Goal: Task Accomplishment & Management: Use online tool/utility

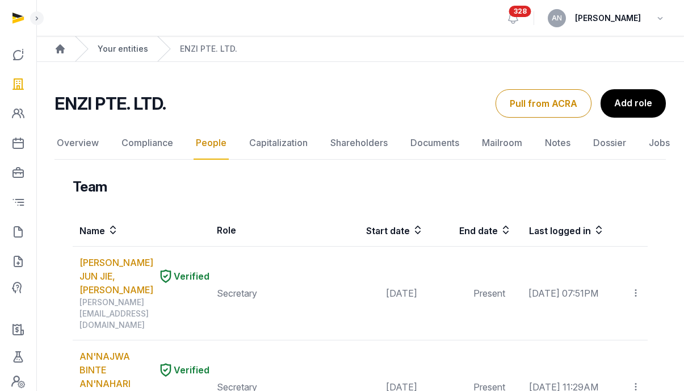
click at [134, 51] on link "Your entities" at bounding box center [123, 48] width 51 height 11
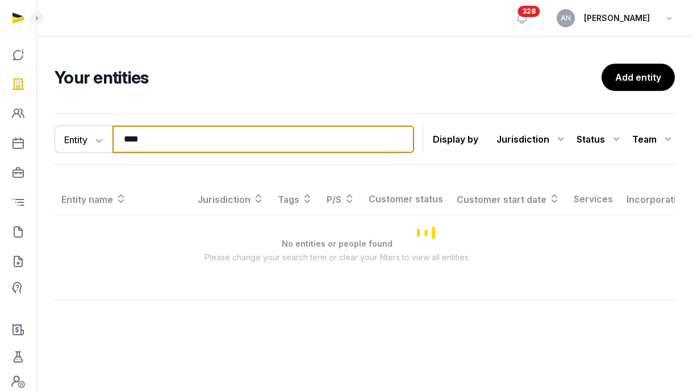
click at [169, 130] on input "****" at bounding box center [263, 139] width 302 height 27
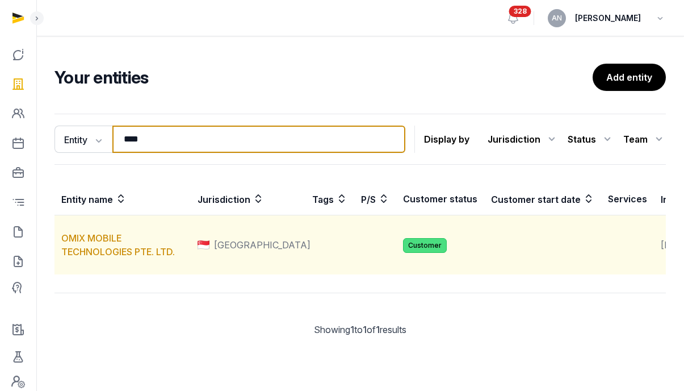
type input "****"
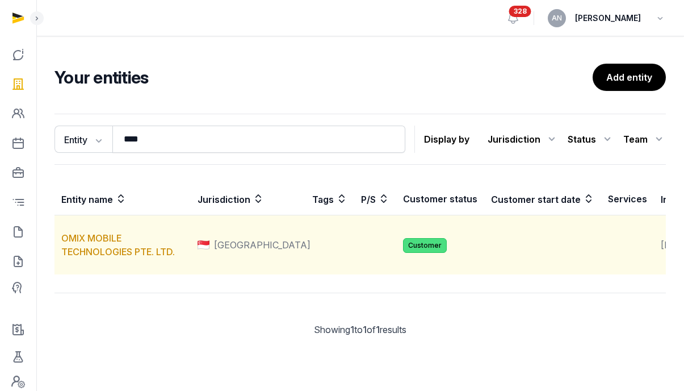
click at [101, 258] on td "OMIX MOBILE TECHNOLOGIES PTE. LTD." at bounding box center [123, 245] width 136 height 60
click at [102, 257] on link "OMIX MOBILE TECHNOLOGIES PTE. LTD." at bounding box center [118, 244] width 114 height 25
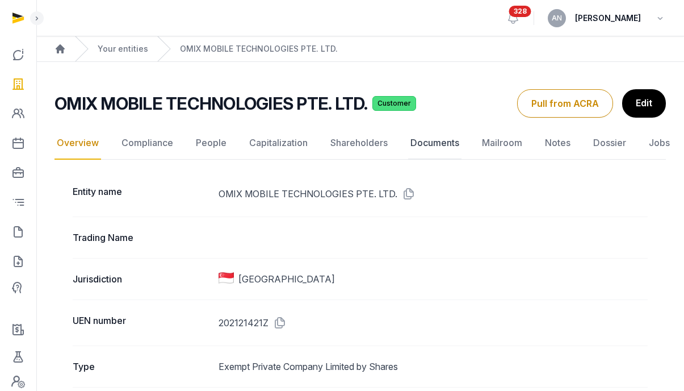
click at [448, 147] on link "Documents" at bounding box center [434, 143] width 53 height 33
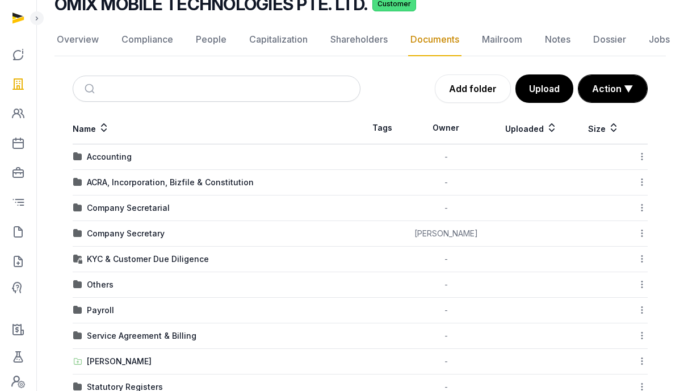
scroll to position [144, 0]
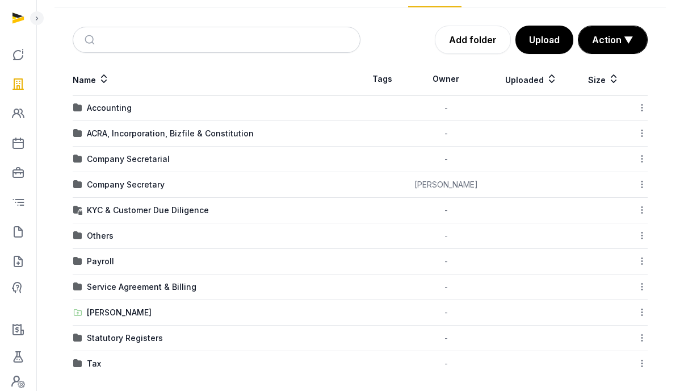
click at [94, 360] on div "Tax" at bounding box center [94, 363] width 14 height 11
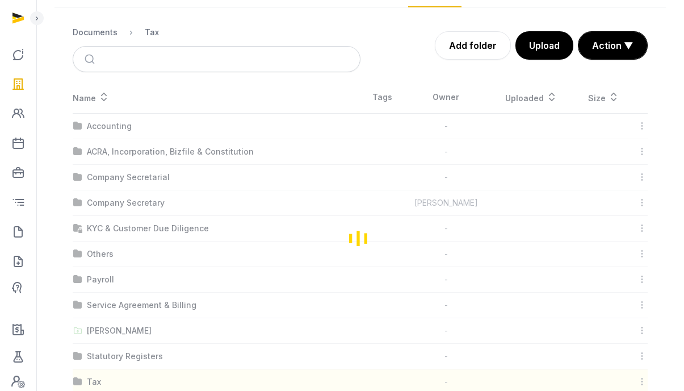
scroll to position [0, 0]
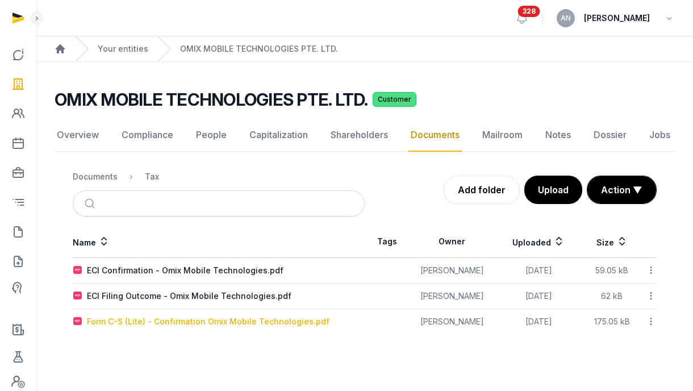
click at [227, 324] on div "Form C-S (Lite) - Confirmation Omix Mobile Technologies.pdf" at bounding box center [208, 321] width 243 height 11
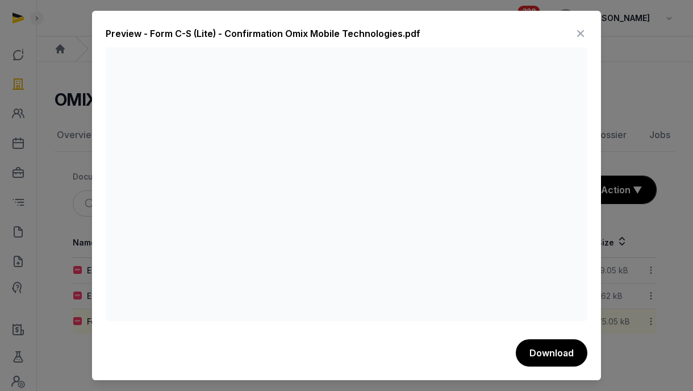
click at [580, 36] on icon at bounding box center [581, 33] width 14 height 18
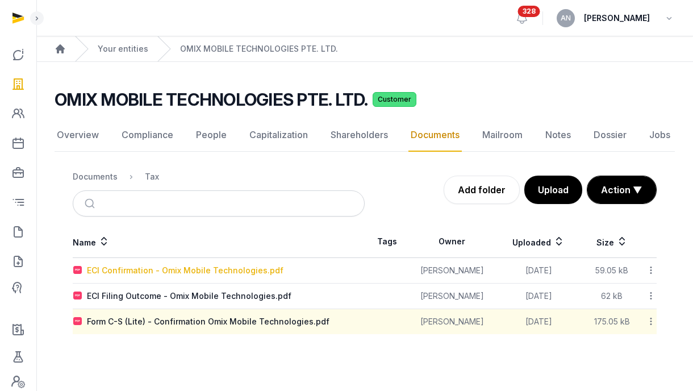
click at [186, 274] on div "ECI Confirmation - Omix Mobile Technologies.pdf" at bounding box center [185, 270] width 197 height 11
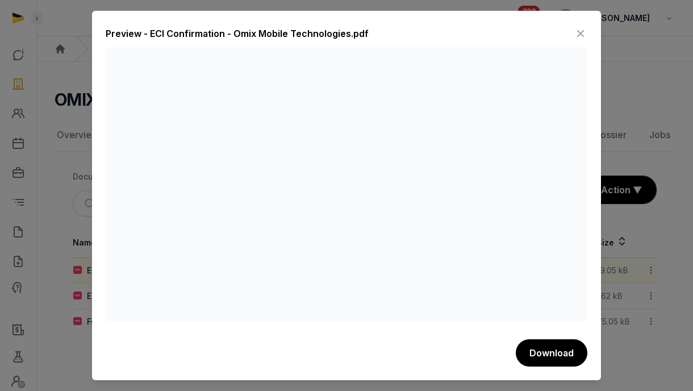
click at [577, 34] on icon at bounding box center [581, 33] width 14 height 18
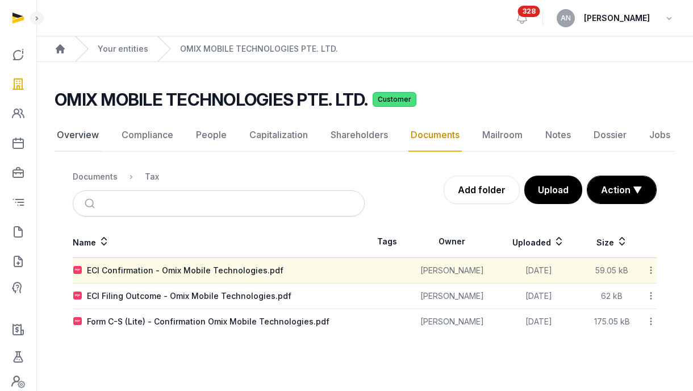
click at [93, 126] on link "Overview" at bounding box center [78, 135] width 47 height 33
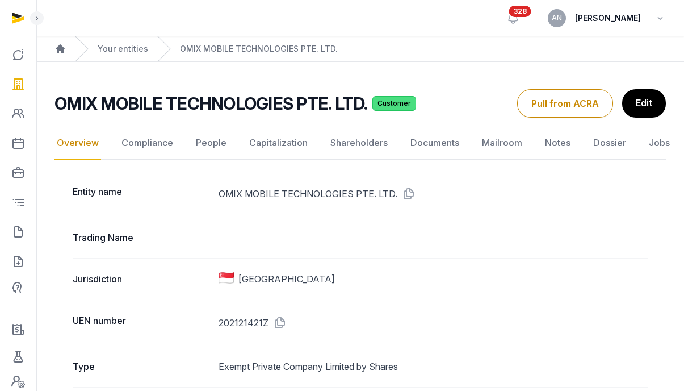
click at [287, 325] on dd "202121421Z" at bounding box center [433, 323] width 429 height 18
click at [286, 325] on icon at bounding box center [278, 323] width 18 height 18
click at [433, 148] on link "Documents" at bounding box center [434, 143] width 53 height 33
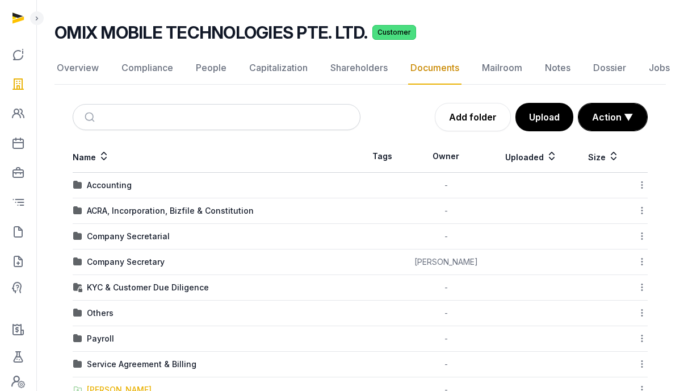
scroll to position [152, 0]
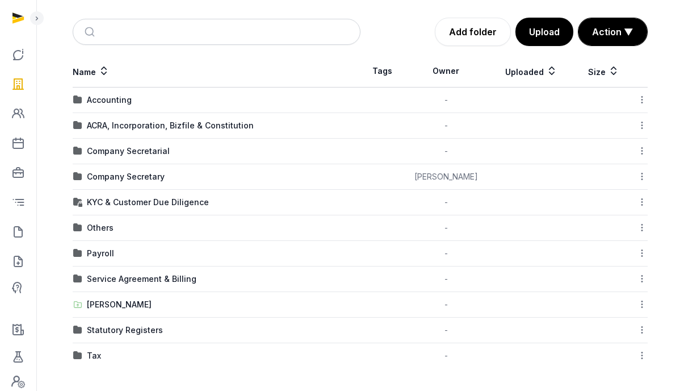
click at [93, 350] on div "Tax" at bounding box center [94, 355] width 14 height 11
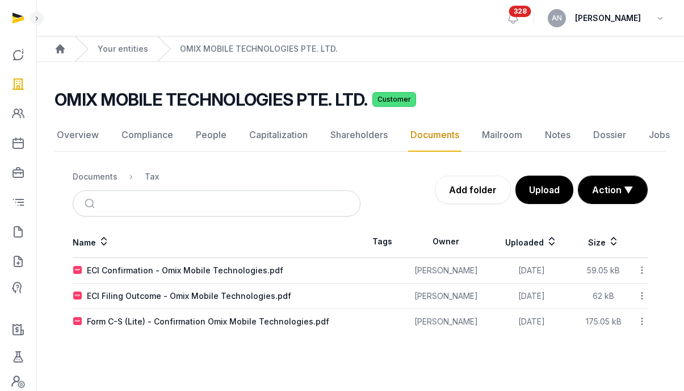
scroll to position [0, 0]
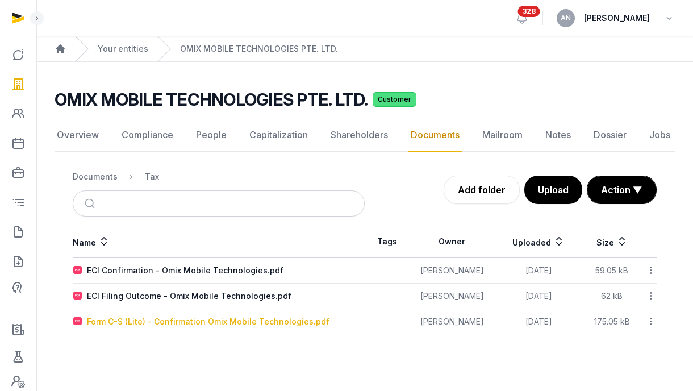
click at [155, 324] on div "Form C-S (Lite) - Confirmation Omix Mobile Technologies.pdf" at bounding box center [208, 321] width 243 height 11
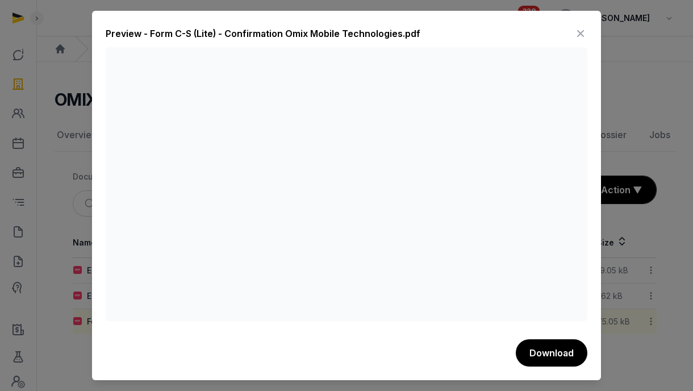
click at [580, 30] on icon at bounding box center [581, 33] width 14 height 18
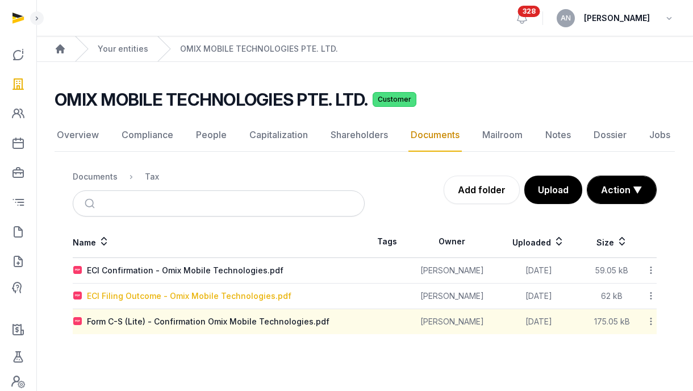
click at [184, 298] on div "ECI Filing Outcome - Omix Mobile Technologies.pdf" at bounding box center [189, 295] width 204 height 11
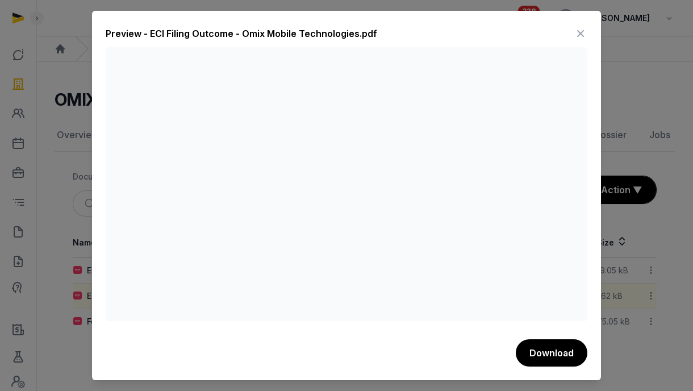
click at [580, 35] on icon at bounding box center [581, 33] width 14 height 18
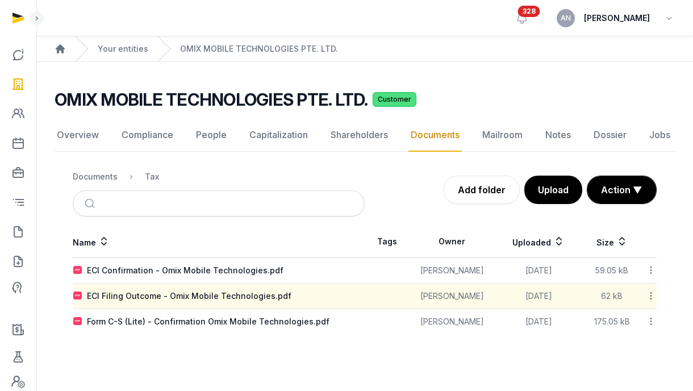
click at [93, 176] on div "Documents" at bounding box center [95, 176] width 45 height 11
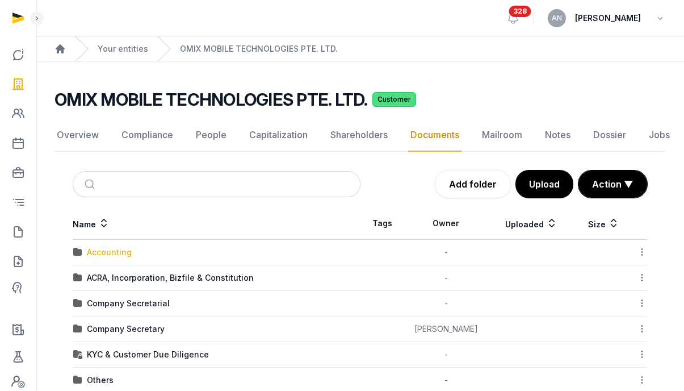
click at [110, 250] on div "Accounting" at bounding box center [109, 252] width 45 height 11
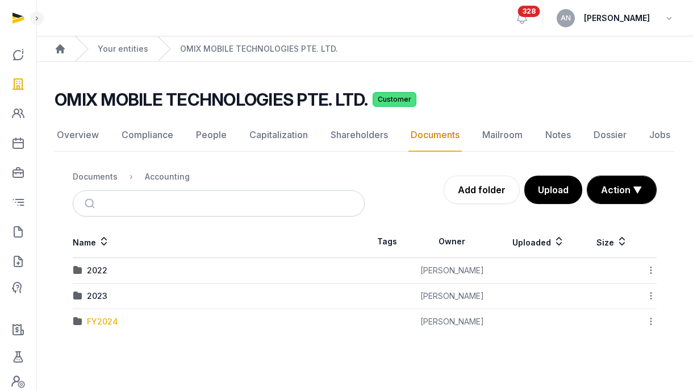
click at [98, 326] on div "FY2024" at bounding box center [102, 321] width 31 height 11
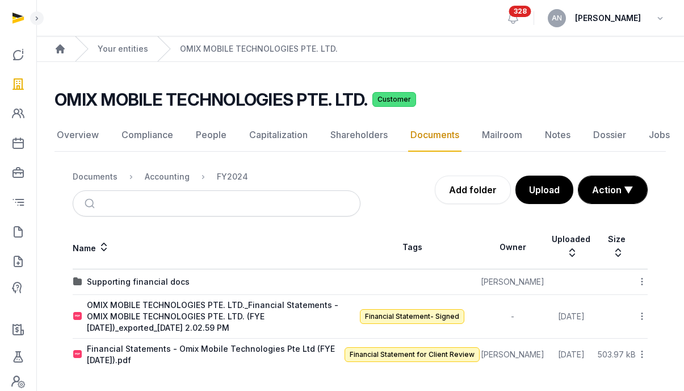
scroll to position [2, 0]
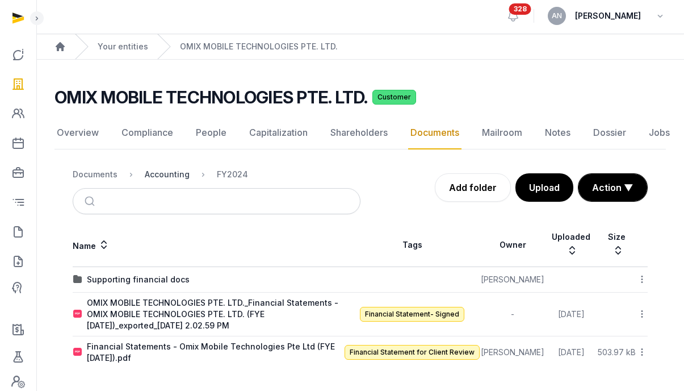
click at [161, 172] on div "Accounting" at bounding box center [167, 174] width 45 height 11
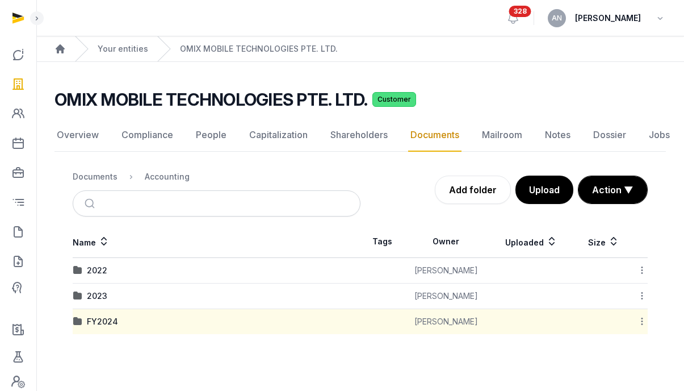
scroll to position [0, 0]
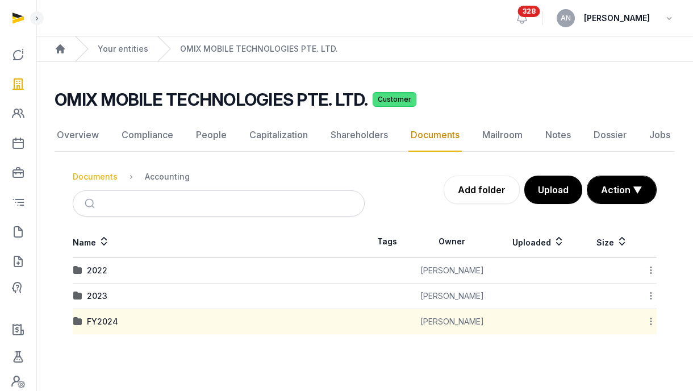
click at [107, 176] on div "Documents" at bounding box center [95, 176] width 45 height 11
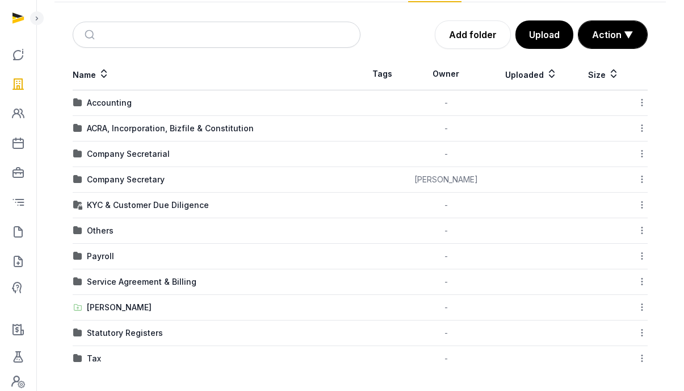
scroll to position [152, 0]
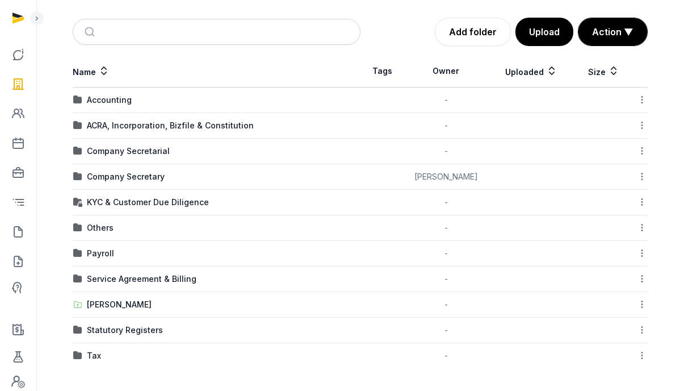
click at [78, 356] on img at bounding box center [77, 355] width 9 height 9
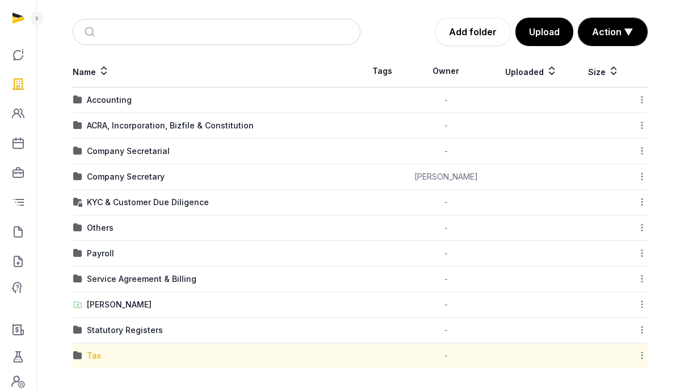
click at [91, 354] on div "Tax" at bounding box center [94, 355] width 14 height 11
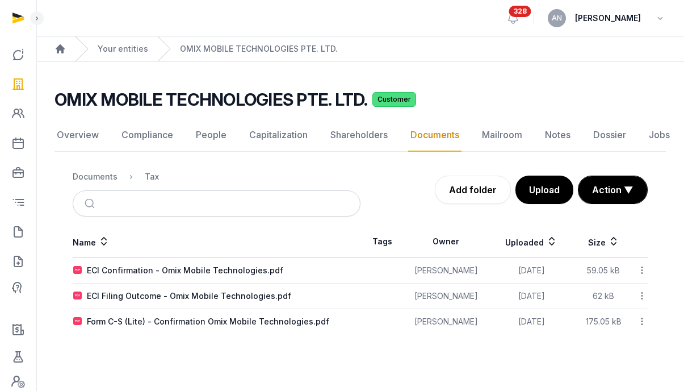
scroll to position [0, 0]
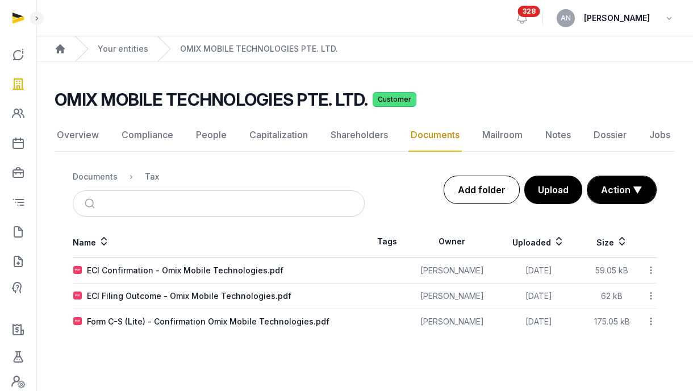
click at [486, 195] on link "Add folder" at bounding box center [482, 190] width 76 height 28
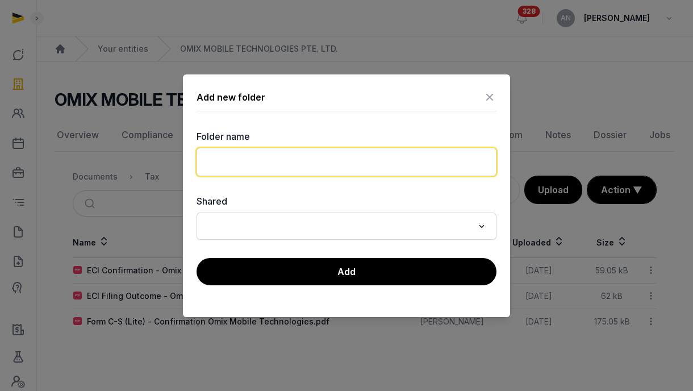
click at [250, 169] on input "text" at bounding box center [347, 162] width 300 height 28
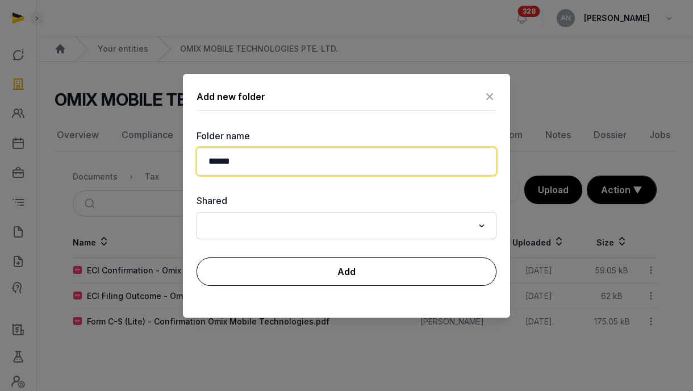
type input "******"
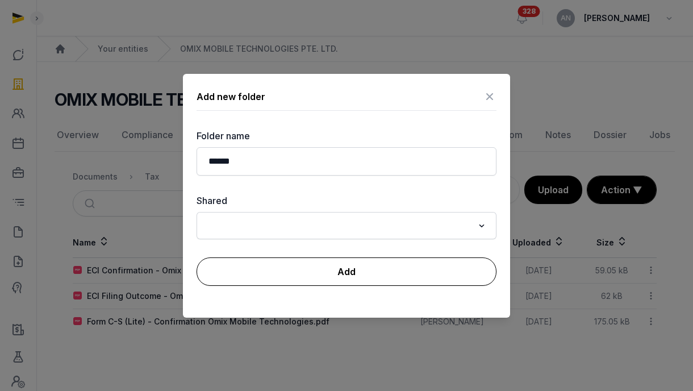
click at [278, 270] on button "Add" at bounding box center [347, 271] width 300 height 28
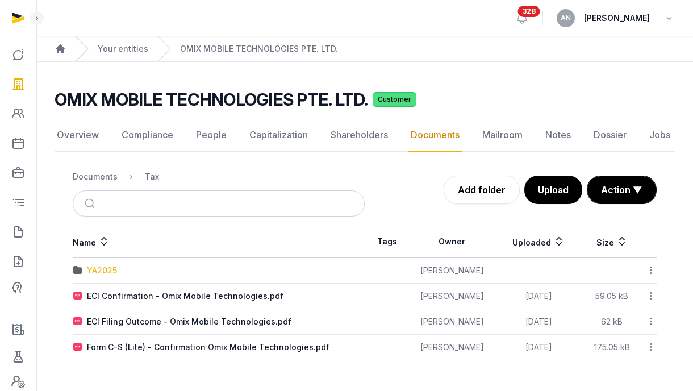
click at [101, 274] on div "YA2025" at bounding box center [102, 270] width 30 height 11
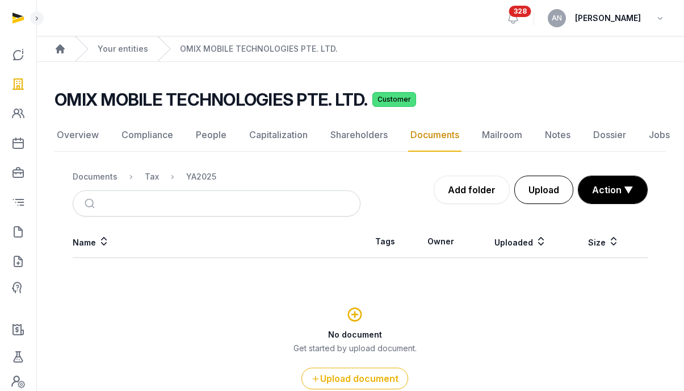
click at [557, 176] on button "Upload" at bounding box center [544, 190] width 59 height 28
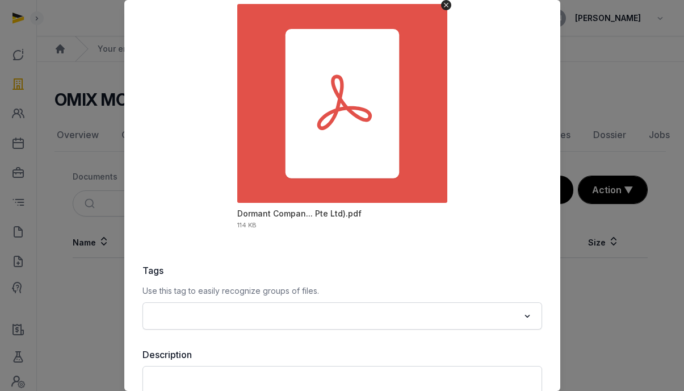
scroll to position [165, 0]
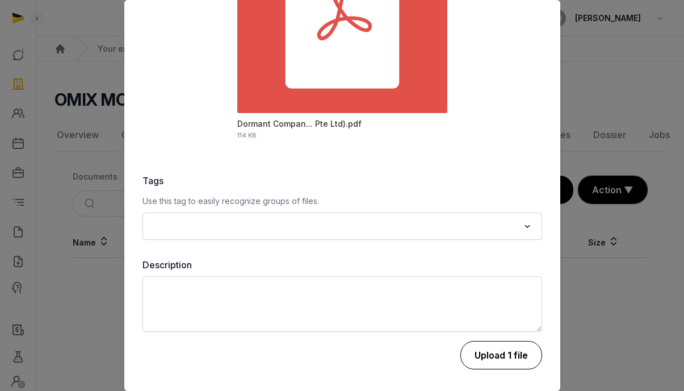
click at [502, 360] on button "Upload 1 file" at bounding box center [502, 355] width 82 height 28
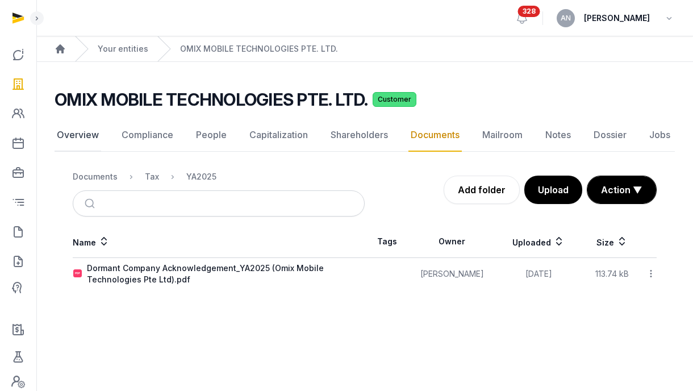
click at [90, 135] on link "Overview" at bounding box center [78, 135] width 47 height 33
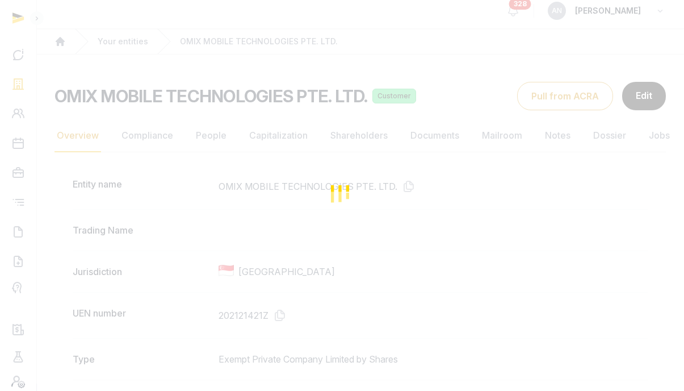
scroll to position [15, 0]
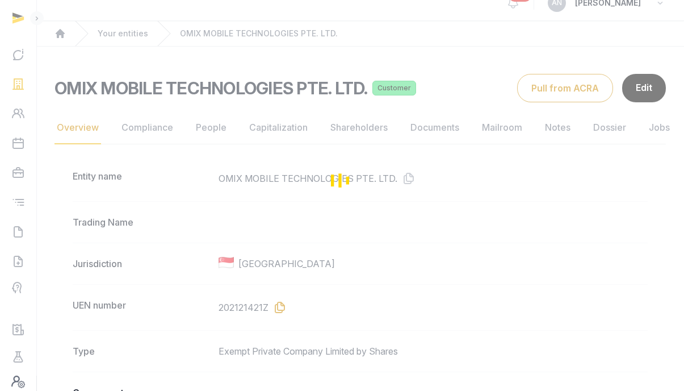
click at [281, 313] on div "Loading" at bounding box center [342, 180] width 684 height 391
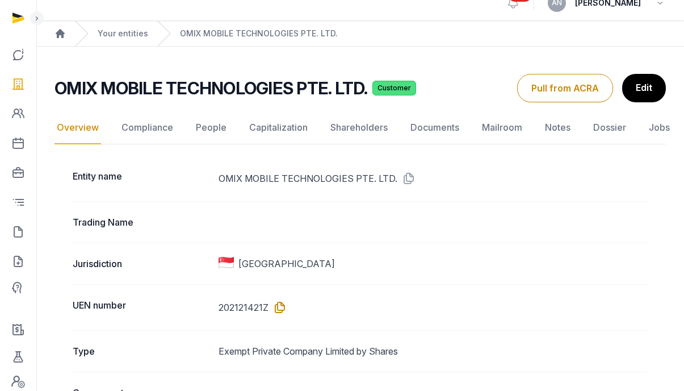
click at [281, 303] on icon at bounding box center [278, 307] width 18 height 18
click at [436, 126] on link "Documents" at bounding box center [434, 127] width 53 height 33
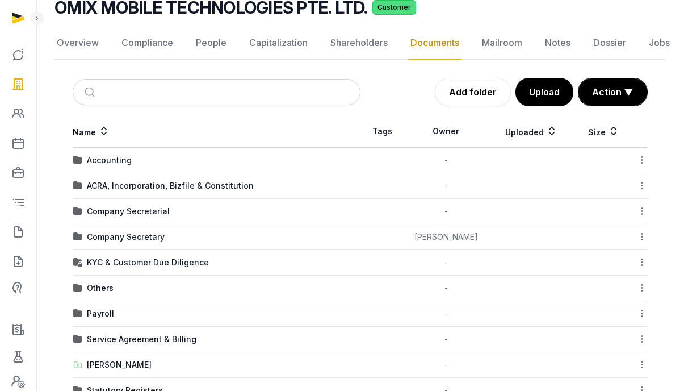
scroll to position [152, 0]
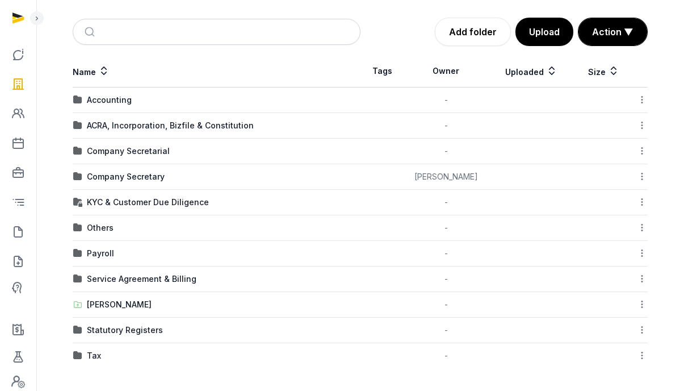
click at [86, 346] on td "Tax" at bounding box center [217, 356] width 288 height 26
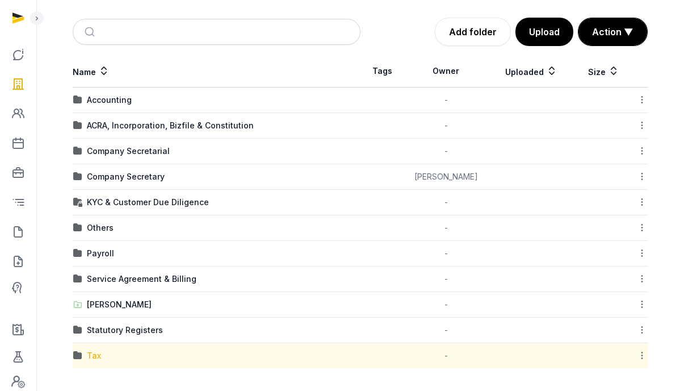
click at [87, 350] on div "Tax" at bounding box center [94, 355] width 14 height 11
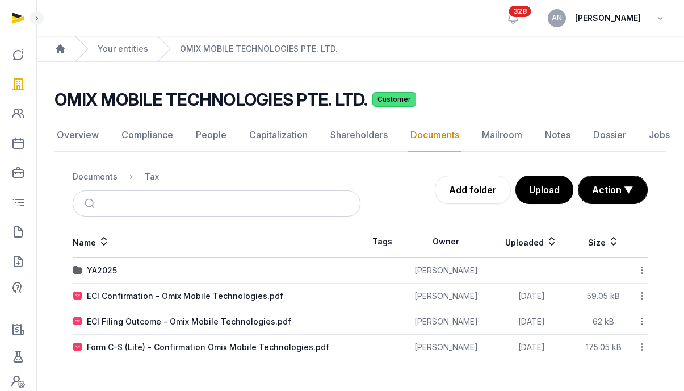
scroll to position [0, 0]
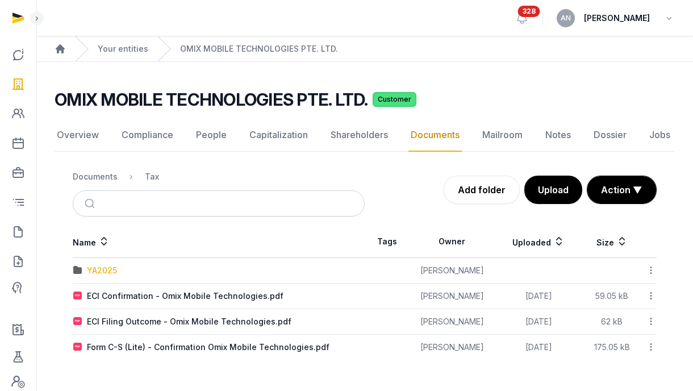
click at [104, 273] on div "YA2025" at bounding box center [102, 270] width 30 height 11
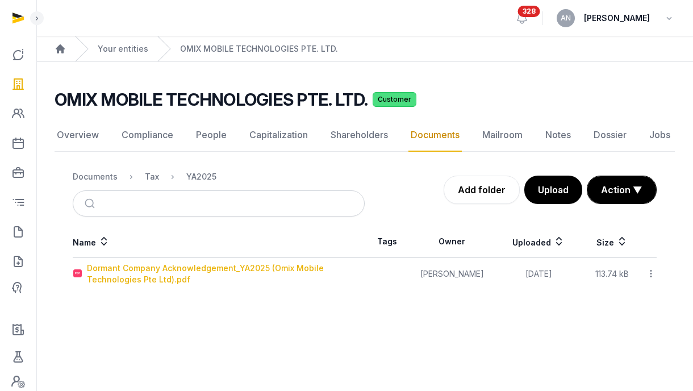
click at [109, 279] on div "Dormant Company Acknowledgement_YA2025 (Omix Mobile Technologies Pte Ltd).pdf" at bounding box center [225, 273] width 277 height 23
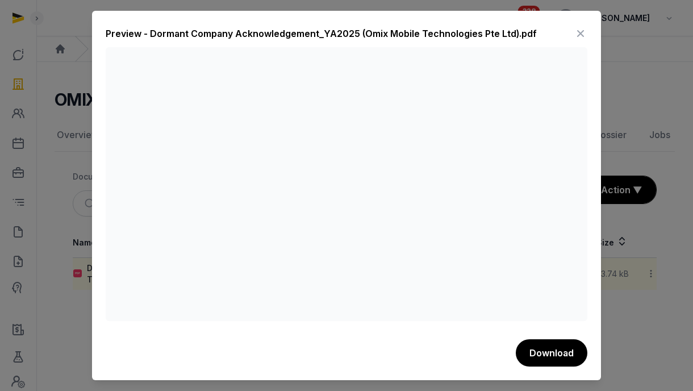
click at [569, 31] on div "Preview - Dormant Company Acknowledgement_YA2025 (Omix Mobile Technologies Pte …" at bounding box center [347, 35] width 482 height 23
click at [574, 32] on icon at bounding box center [581, 33] width 14 height 18
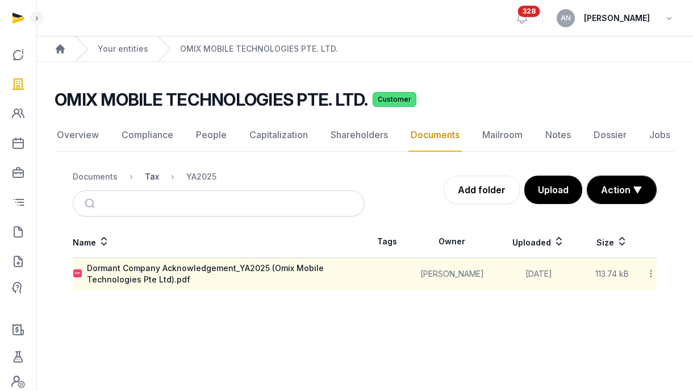
click at [147, 178] on div "Tax" at bounding box center [152, 176] width 14 height 11
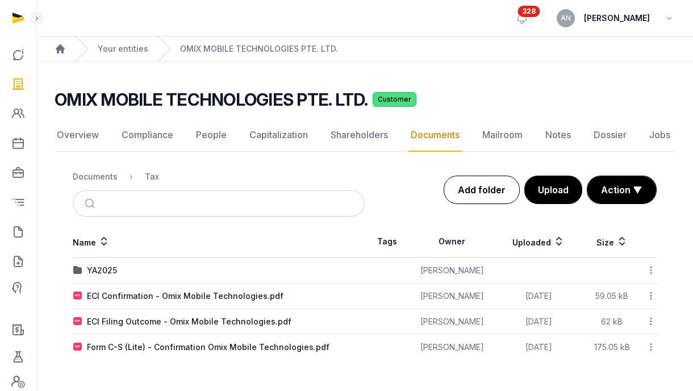
click at [489, 201] on link "Add folder" at bounding box center [482, 190] width 76 height 28
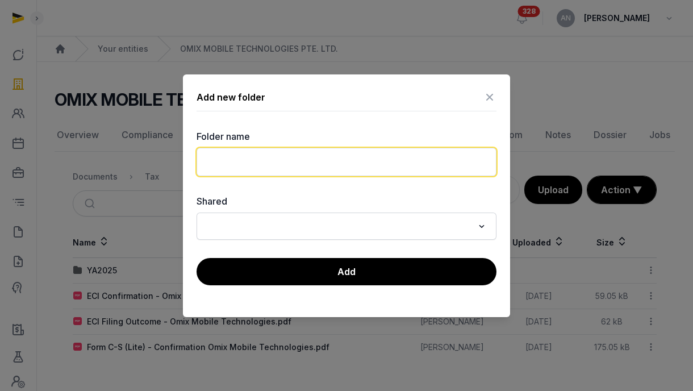
click at [236, 161] on input "text" at bounding box center [347, 162] width 300 height 28
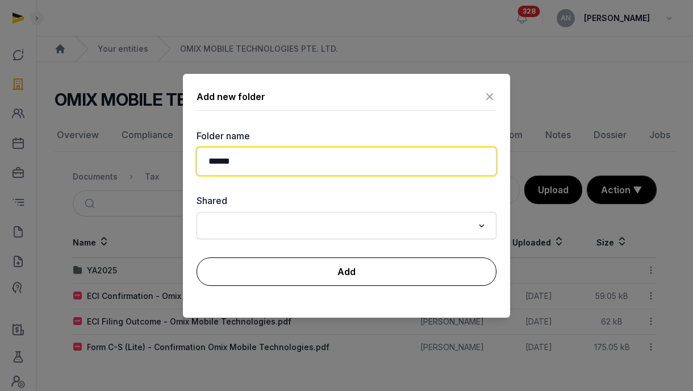
type input "******"
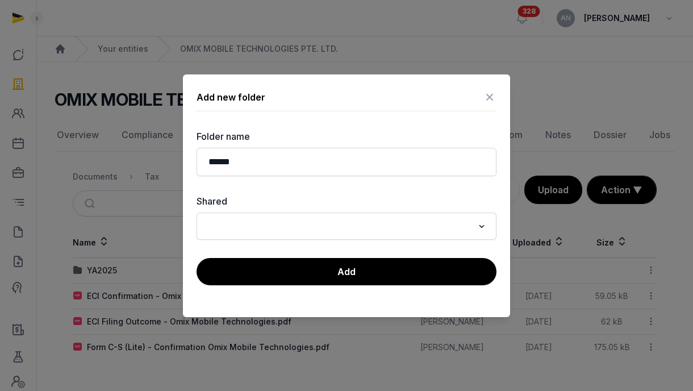
click at [257, 262] on button "Add" at bounding box center [347, 271] width 300 height 27
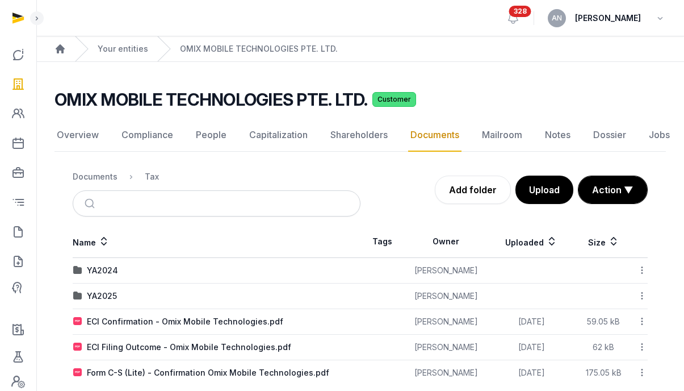
click at [102, 291] on div "YA2025" at bounding box center [102, 295] width 30 height 11
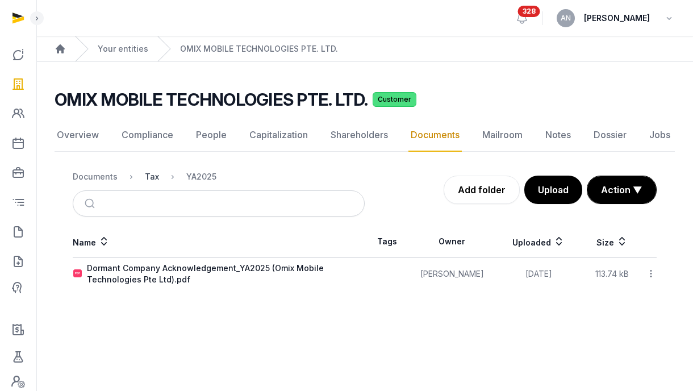
click at [146, 179] on div "Tax" at bounding box center [152, 176] width 14 height 11
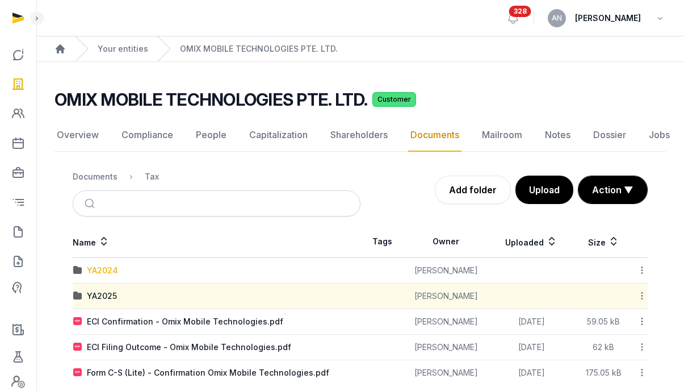
click at [116, 270] on div "YA2024" at bounding box center [102, 270] width 31 height 11
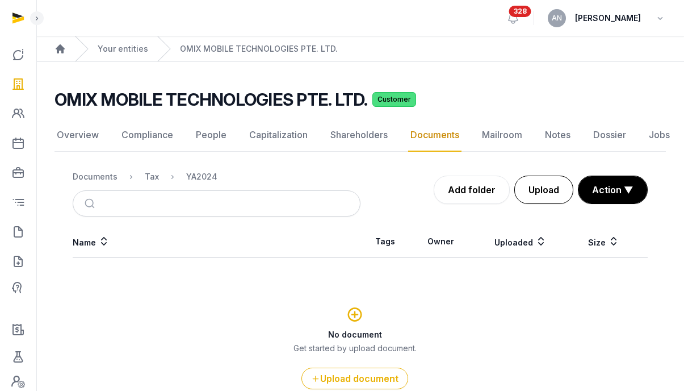
click at [574, 190] on button "Upload" at bounding box center [544, 190] width 59 height 28
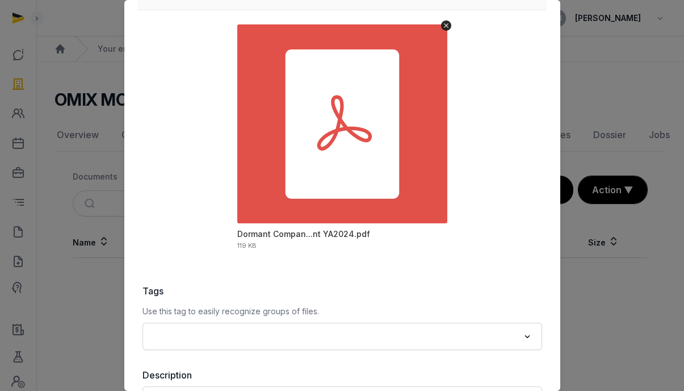
scroll to position [165, 0]
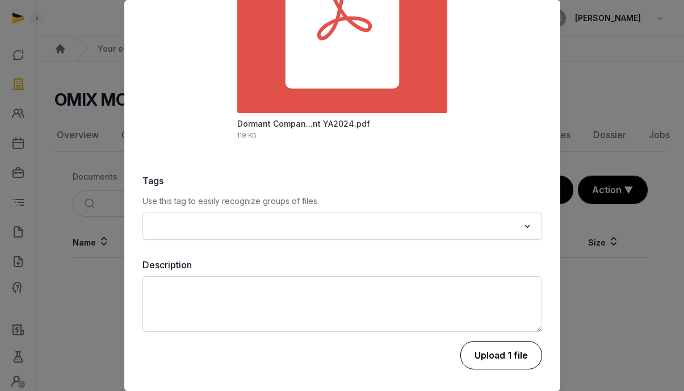
click at [482, 348] on button "Upload 1 file" at bounding box center [502, 355] width 82 height 28
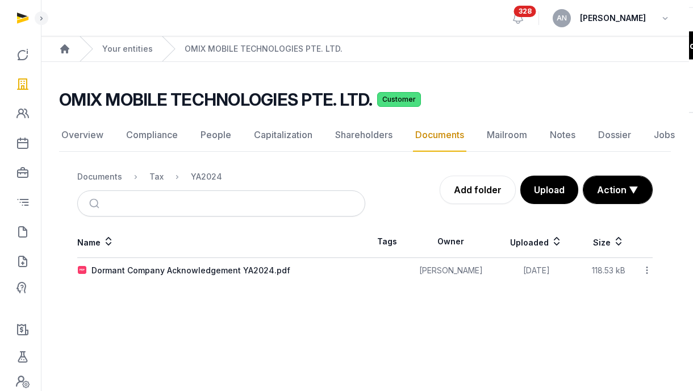
scroll to position [0, 0]
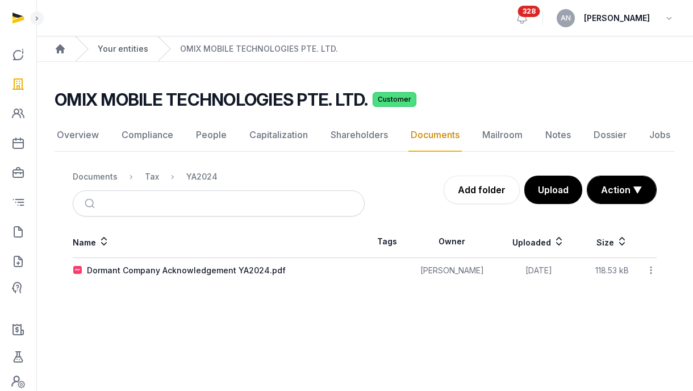
click at [143, 47] on link "Your entities" at bounding box center [123, 48] width 51 height 11
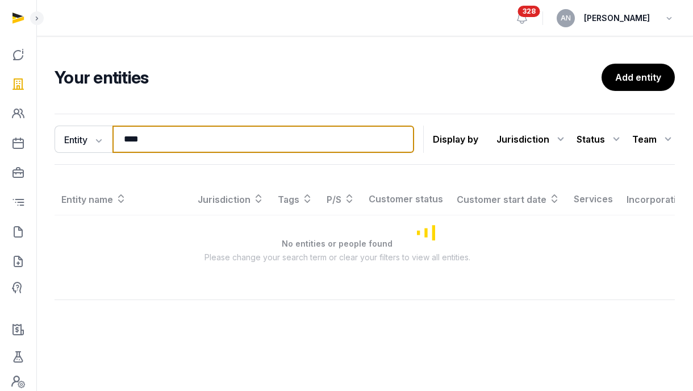
click at [202, 145] on input "****" at bounding box center [263, 139] width 302 height 27
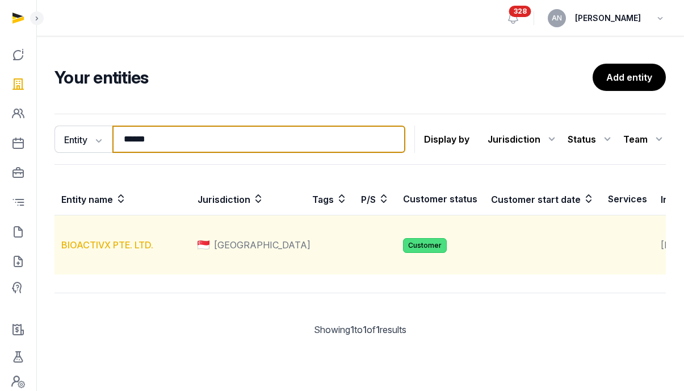
type input "******"
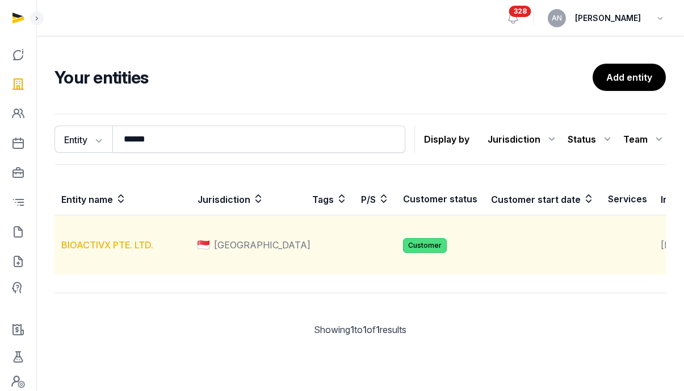
click at [113, 250] on link "BIOACTIVX PTE. LTD." at bounding box center [107, 244] width 92 height 11
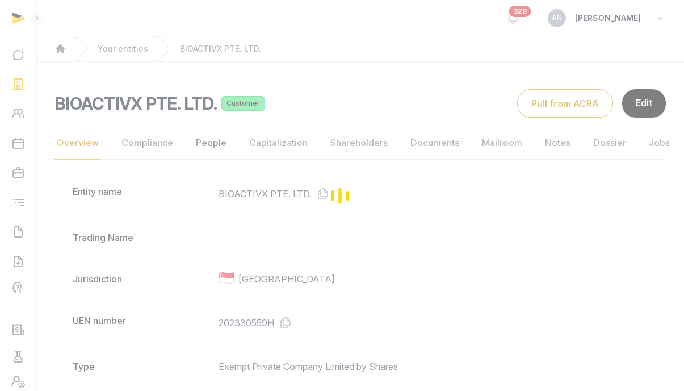
click at [207, 152] on link "People" at bounding box center [211, 143] width 35 height 33
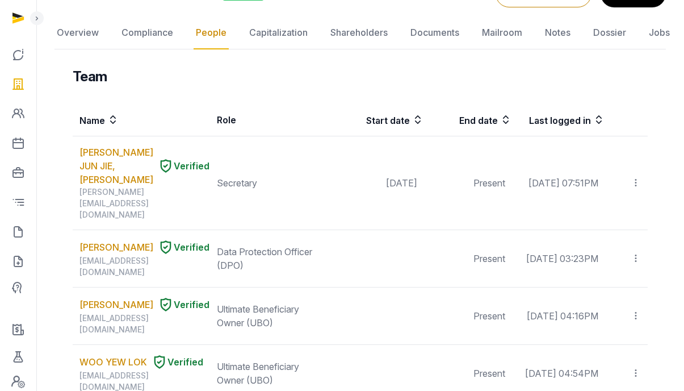
scroll to position [2, 0]
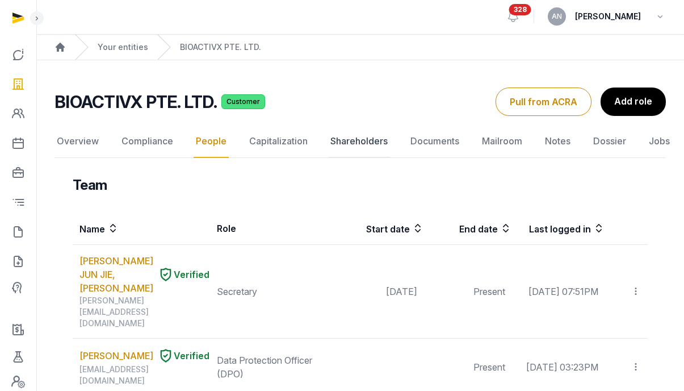
click at [343, 153] on link "Shareholders" at bounding box center [359, 141] width 62 height 33
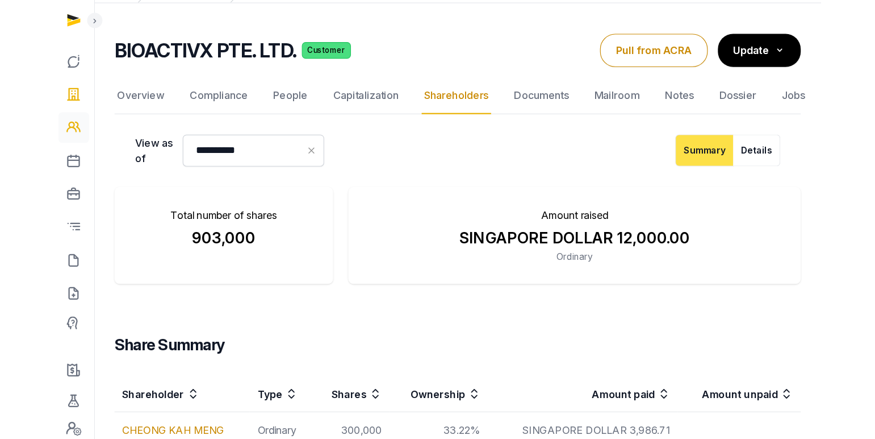
scroll to position [70, 0]
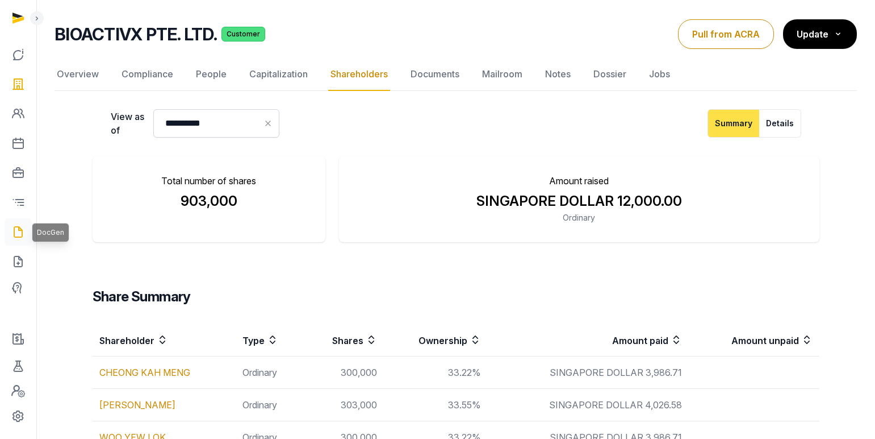
click at [19, 233] on icon at bounding box center [18, 232] width 14 height 18
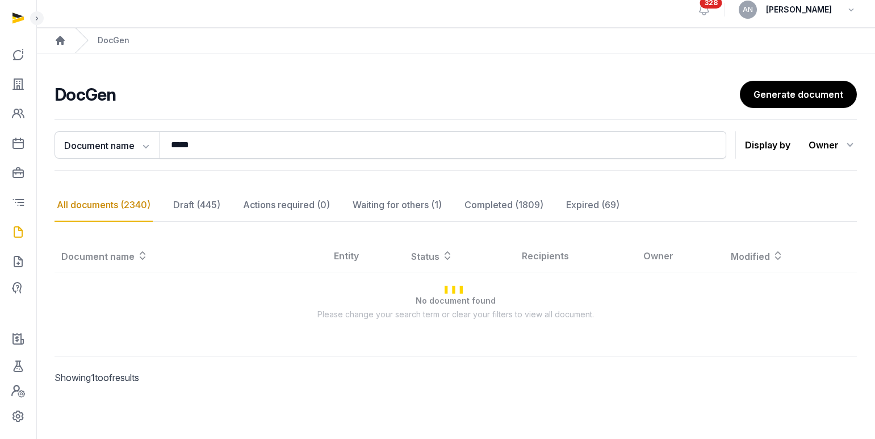
scroll to position [70, 0]
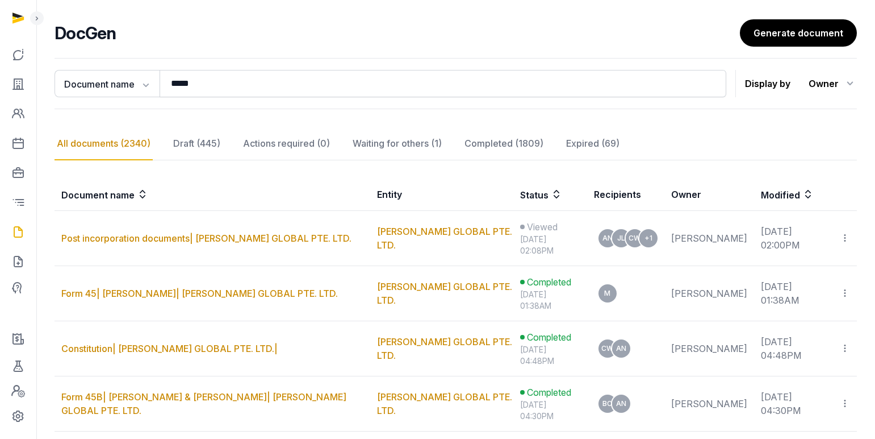
click at [158, 235] on link "Post incorporation documents| [PERSON_NAME] GLOBAL PTE. LTD." at bounding box center [206, 237] width 290 height 11
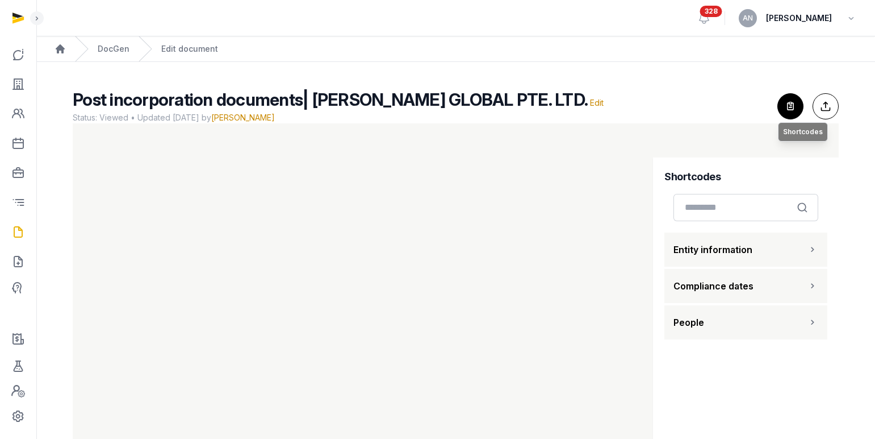
click at [684, 99] on icon "button" at bounding box center [790, 106] width 25 height 25
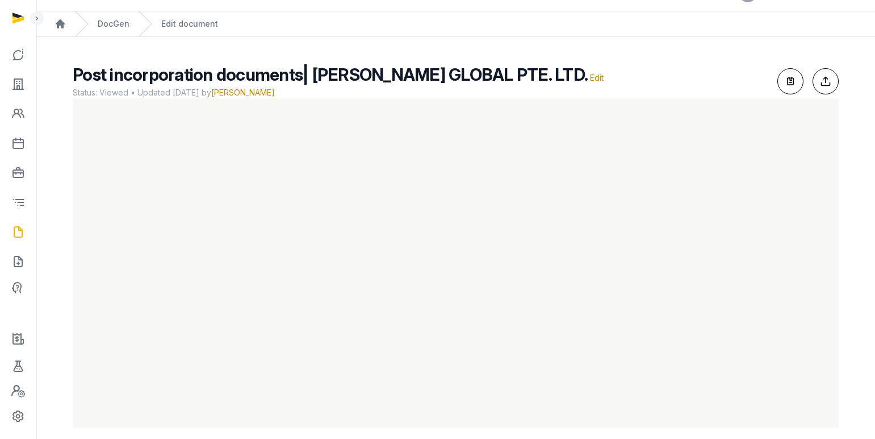
scroll to position [35, 0]
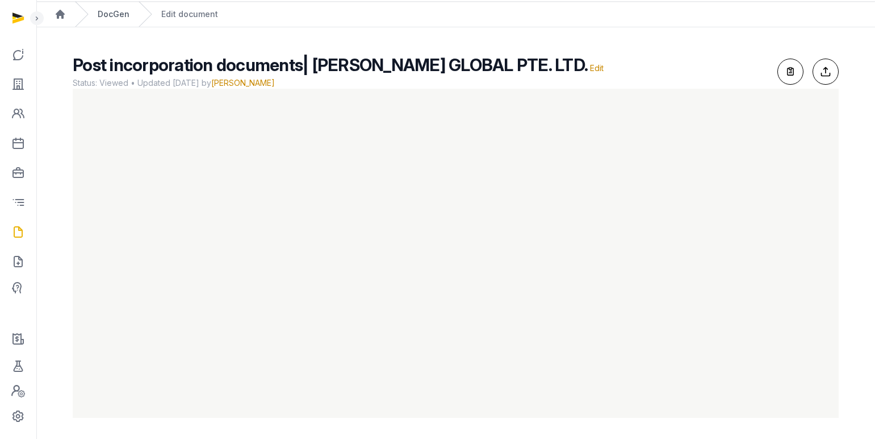
click at [117, 15] on link "DocGen" at bounding box center [114, 14] width 32 height 11
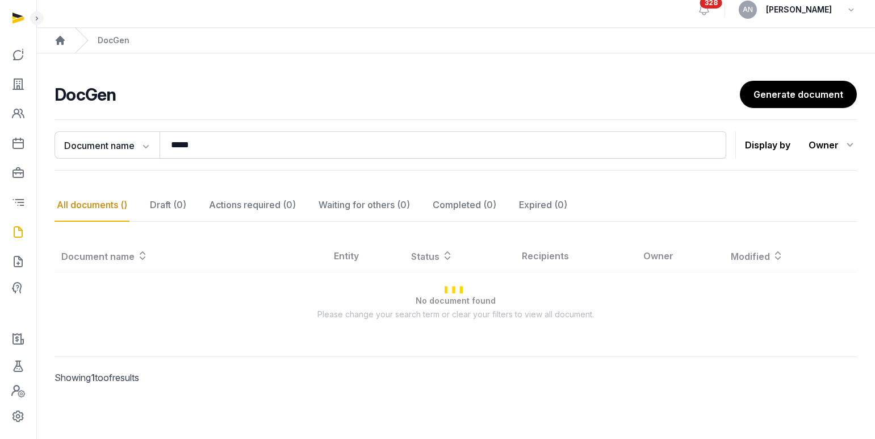
scroll to position [9, 0]
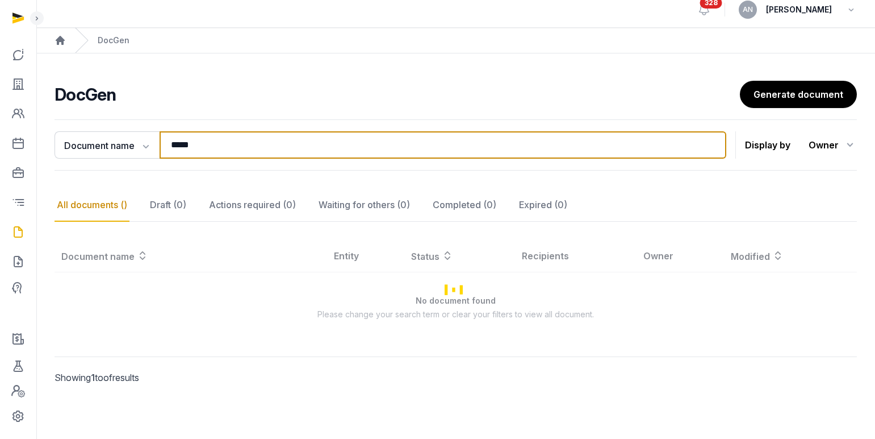
click at [212, 146] on input "*****" at bounding box center [443, 144] width 567 height 27
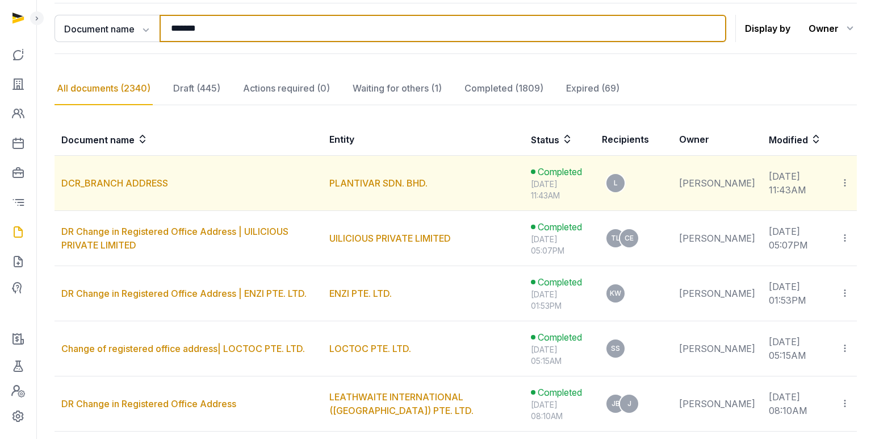
scroll to position [131, 0]
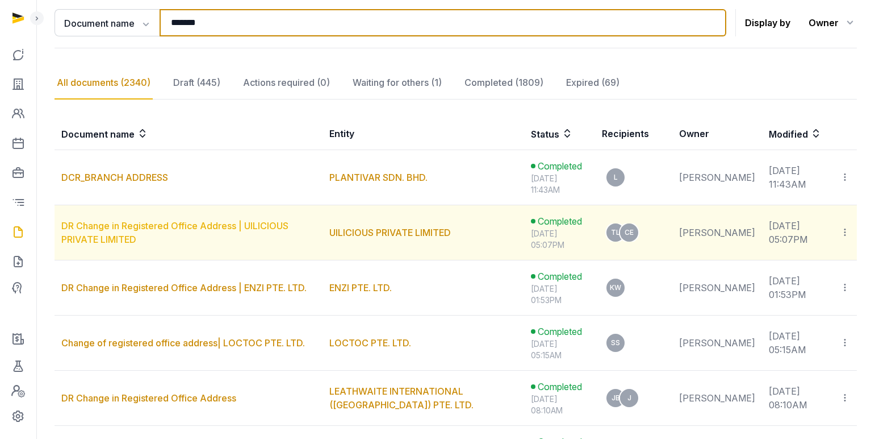
type input "*******"
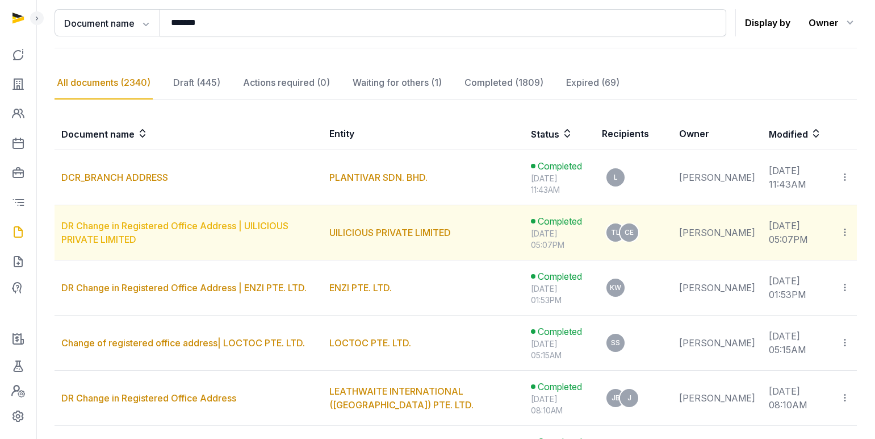
click at [131, 229] on link "DR Change in Registered Office Address | UILICIOUS PRIVATE LIMITED" at bounding box center [174, 232] width 227 height 25
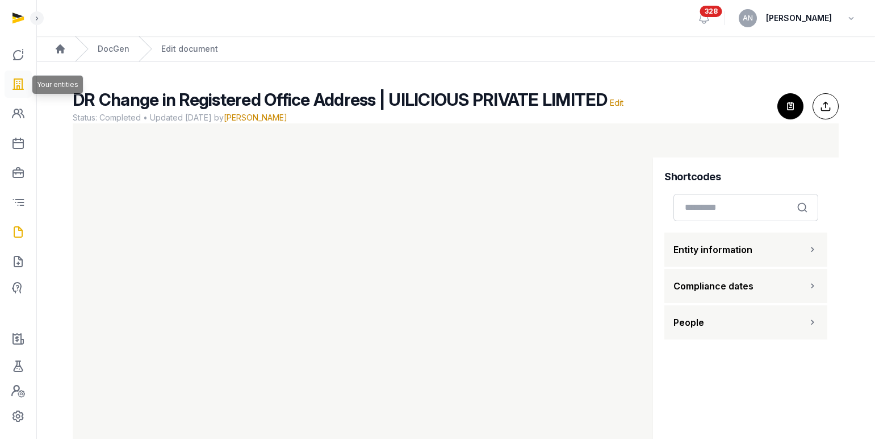
click at [21, 89] on icon at bounding box center [18, 84] width 14 height 18
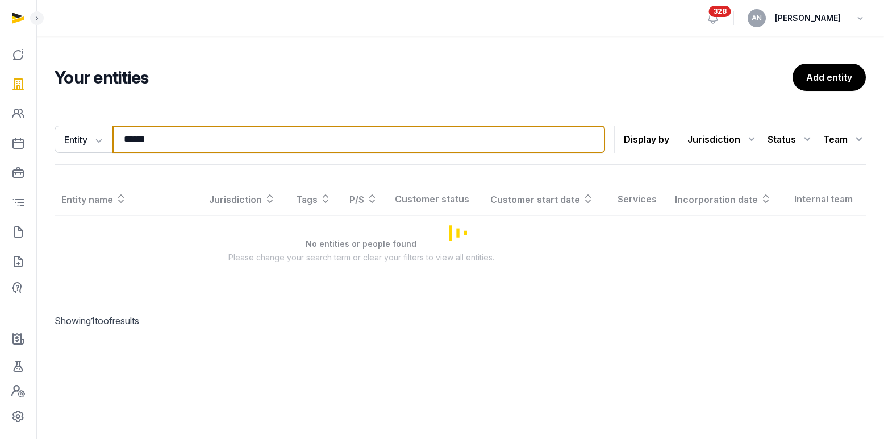
click at [186, 151] on input "******" at bounding box center [358, 139] width 492 height 27
click at [186, 150] on input "******" at bounding box center [358, 139] width 492 height 27
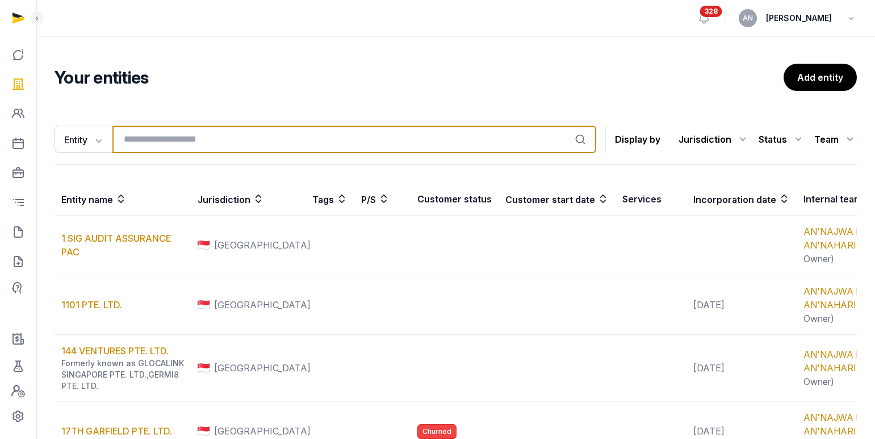
type input "*"
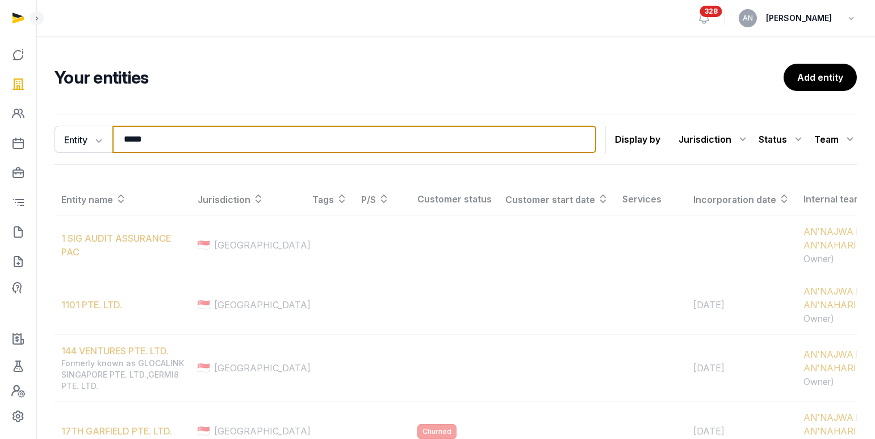
type input "******"
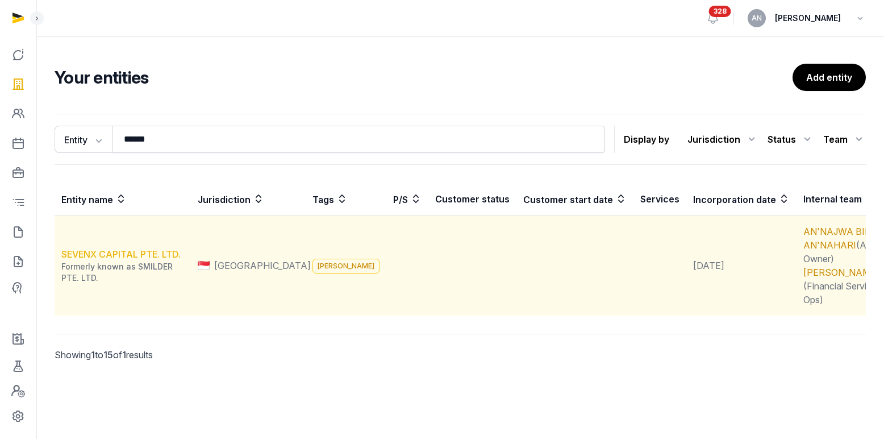
click at [117, 257] on link "SEVENX CAPITAL PTE. LTD." at bounding box center [120, 253] width 119 height 11
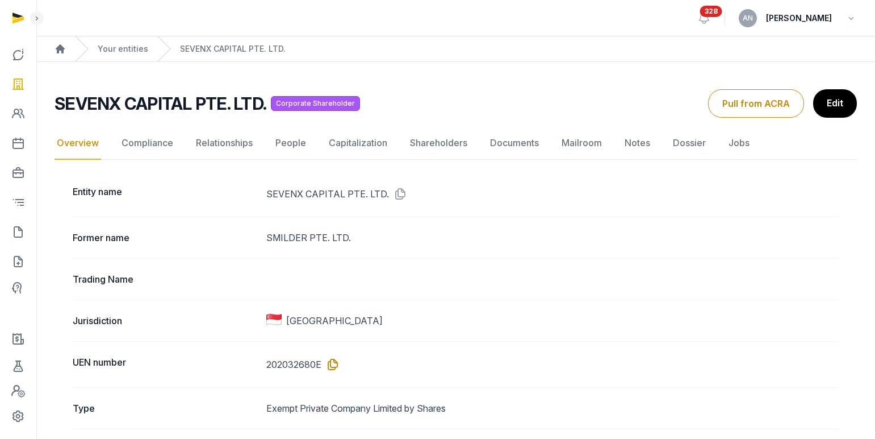
click at [327, 362] on icon at bounding box center [331, 364] width 18 height 18
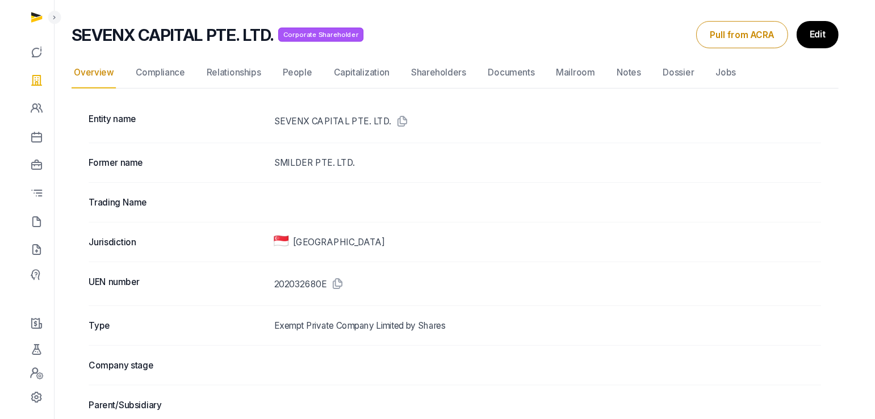
scroll to position [166, 0]
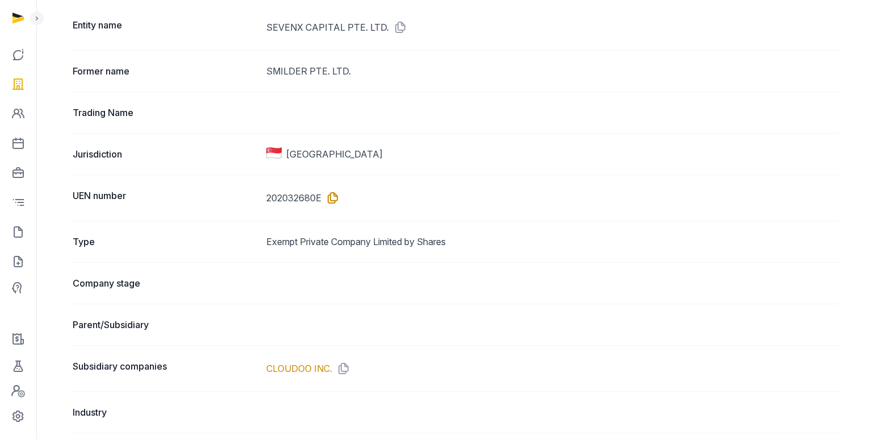
click at [336, 194] on icon at bounding box center [331, 198] width 18 height 18
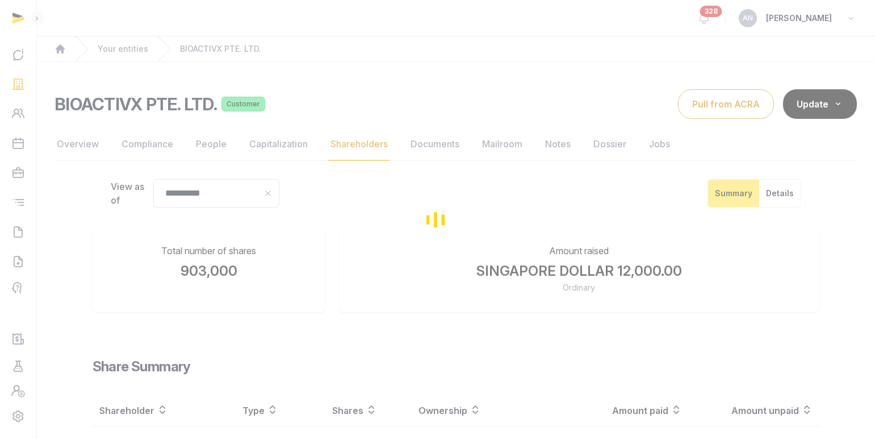
click at [127, 50] on div "Loading" at bounding box center [437, 219] width 875 height 439
click at [444, 64] on div "Loading" at bounding box center [437, 219] width 875 height 439
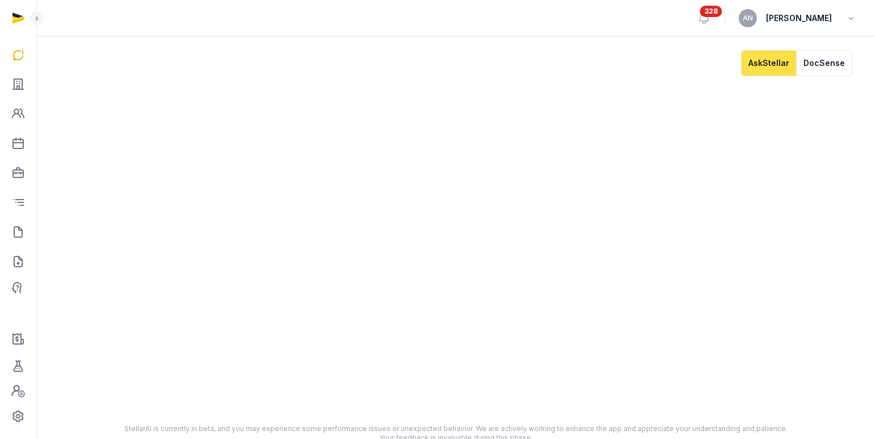
click at [36, 81] on div at bounding box center [18, 219] width 37 height 439
click at [26, 84] on link at bounding box center [18, 83] width 27 height 27
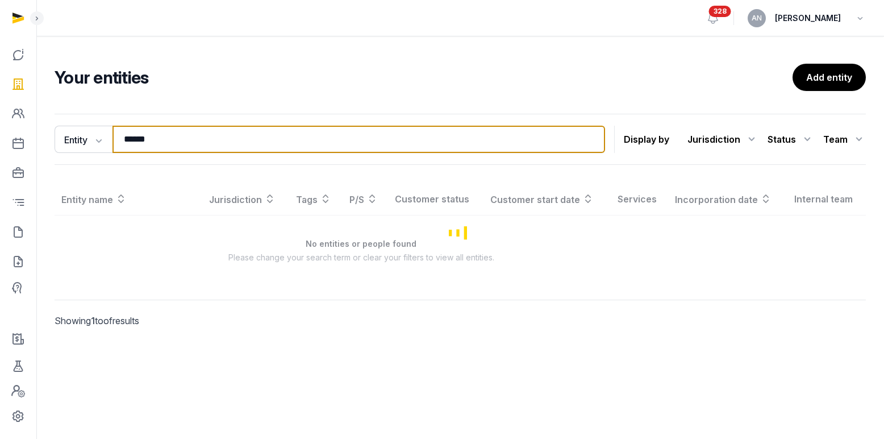
click at [222, 141] on input "******" at bounding box center [358, 139] width 492 height 27
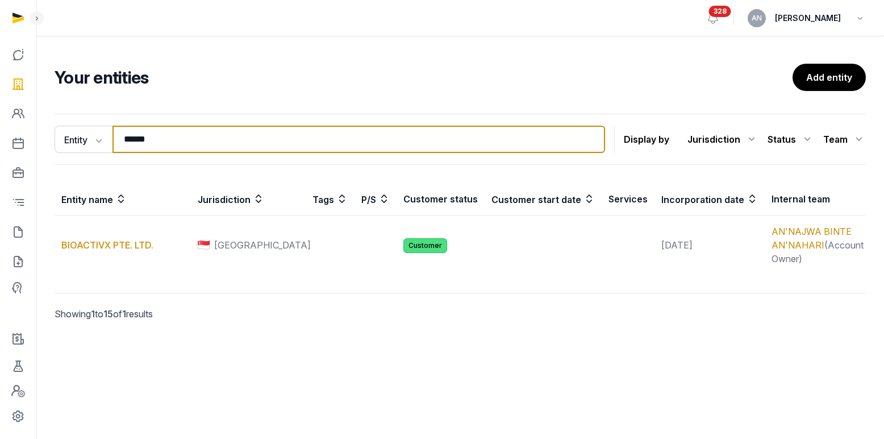
click at [222, 141] on input "******" at bounding box center [358, 139] width 492 height 27
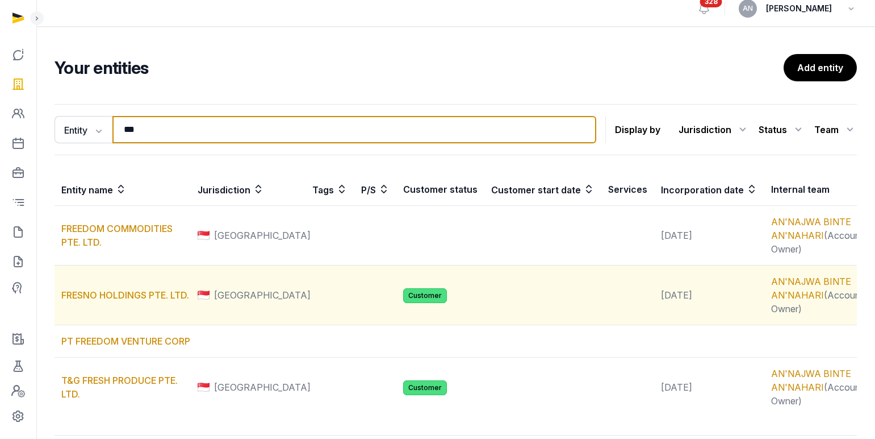
scroll to position [23, 0]
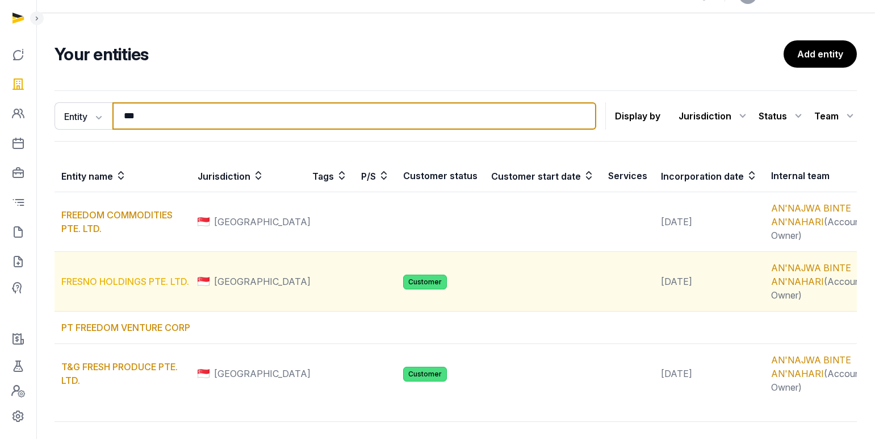
type input "***"
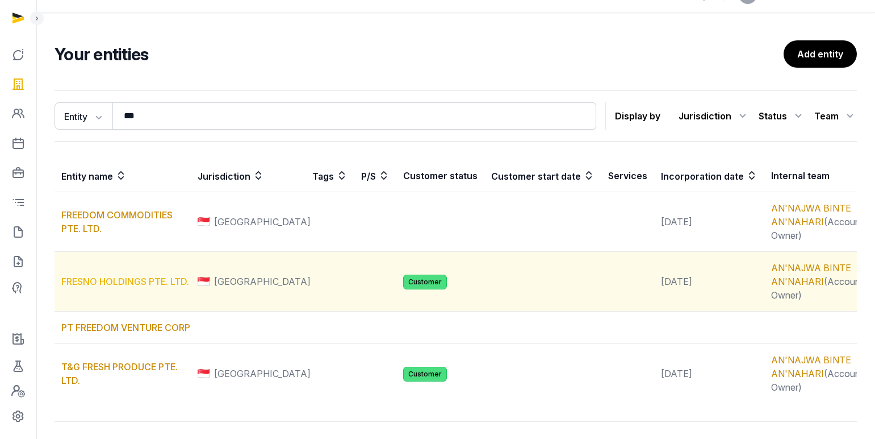
click at [156, 281] on link "FRESNO HOLDINGS PTE. LTD." at bounding box center [125, 280] width 128 height 11
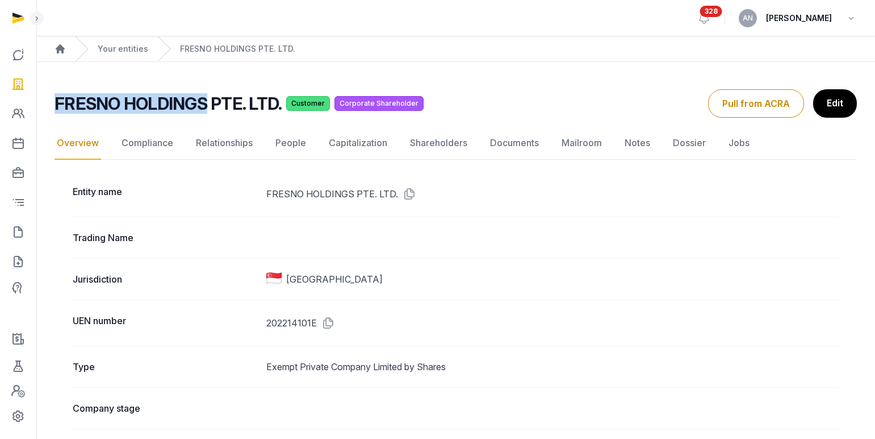
drag, startPoint x: 207, startPoint y: 103, endPoint x: 44, endPoint y: 105, distance: 163.6
copy h2 "FRESNO HOLDINGS"
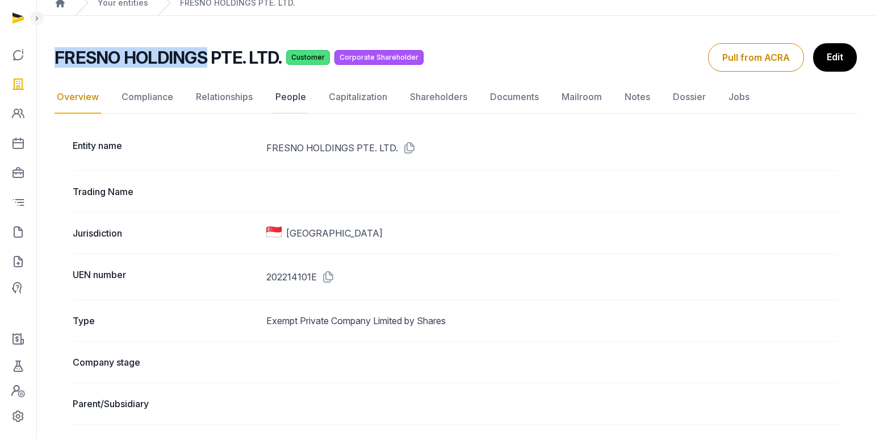
click at [298, 98] on link "People" at bounding box center [290, 97] width 35 height 33
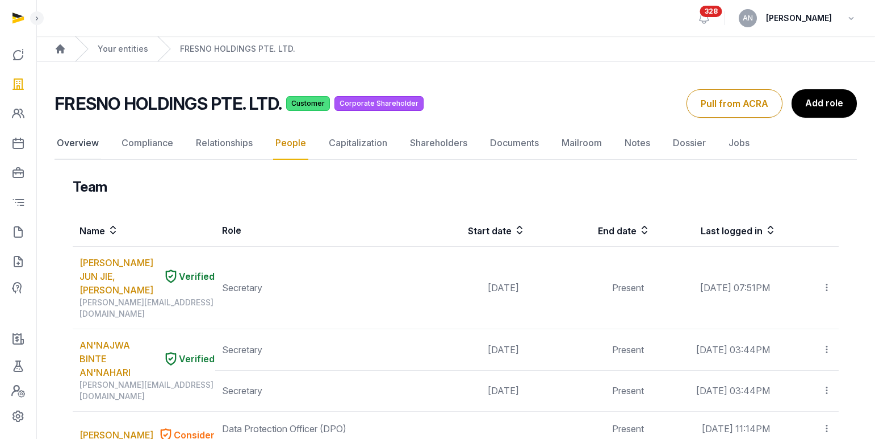
click at [91, 147] on link "Overview" at bounding box center [78, 143] width 47 height 33
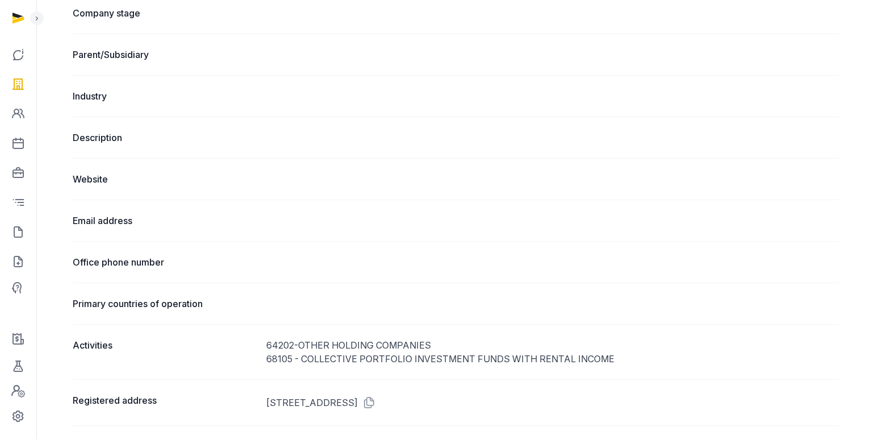
scroll to position [560, 0]
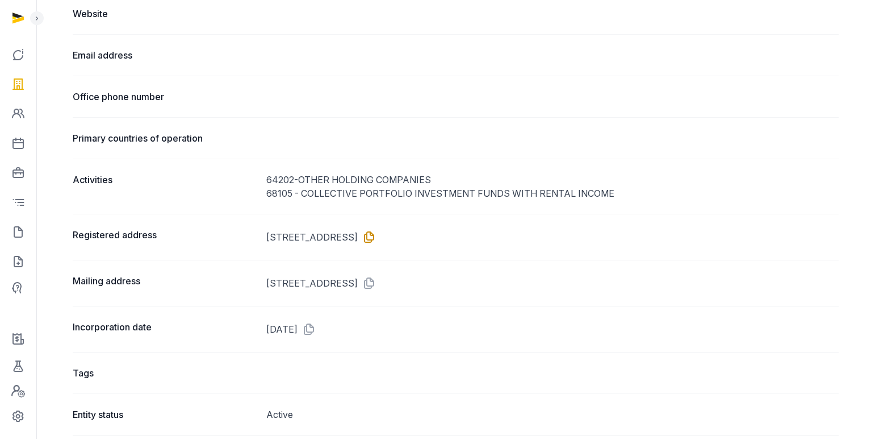
click at [376, 239] on icon at bounding box center [367, 237] width 18 height 18
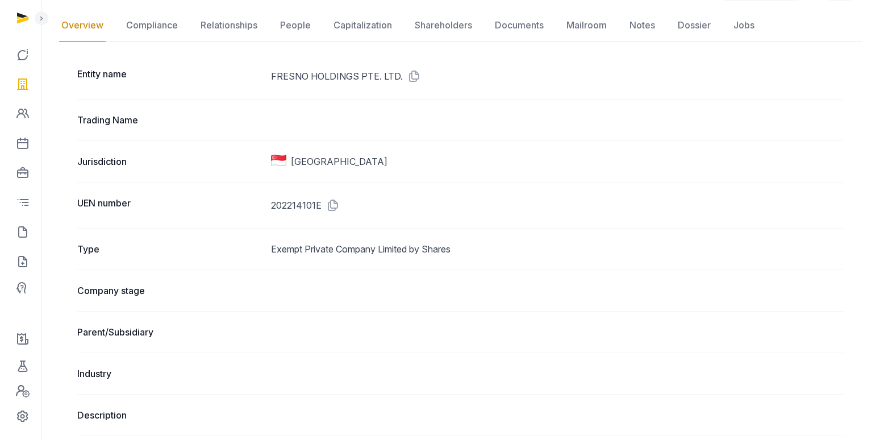
scroll to position [0, 0]
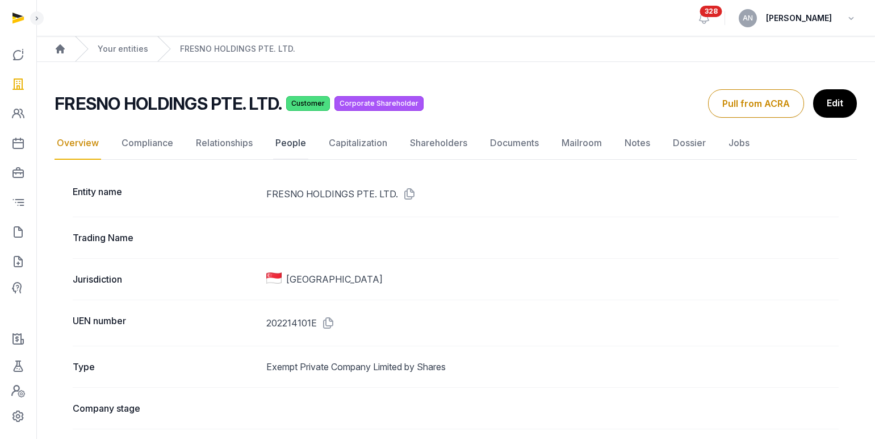
click at [293, 145] on link "People" at bounding box center [290, 143] width 35 height 33
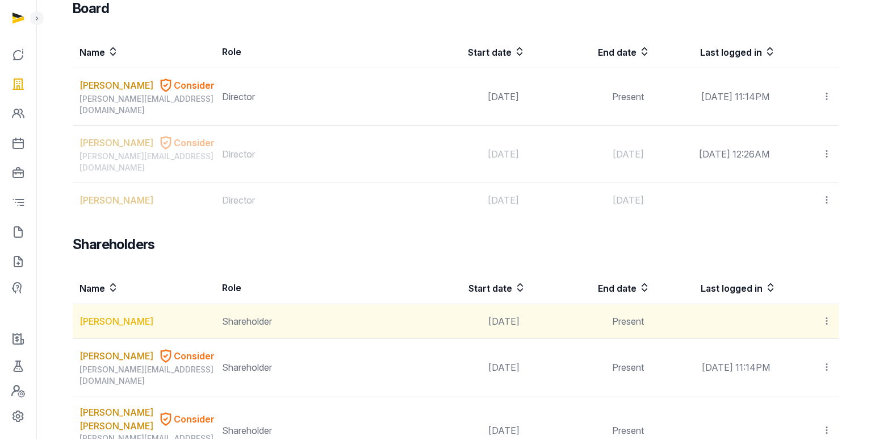
click at [111, 314] on link "[PERSON_NAME]" at bounding box center [117, 321] width 74 height 14
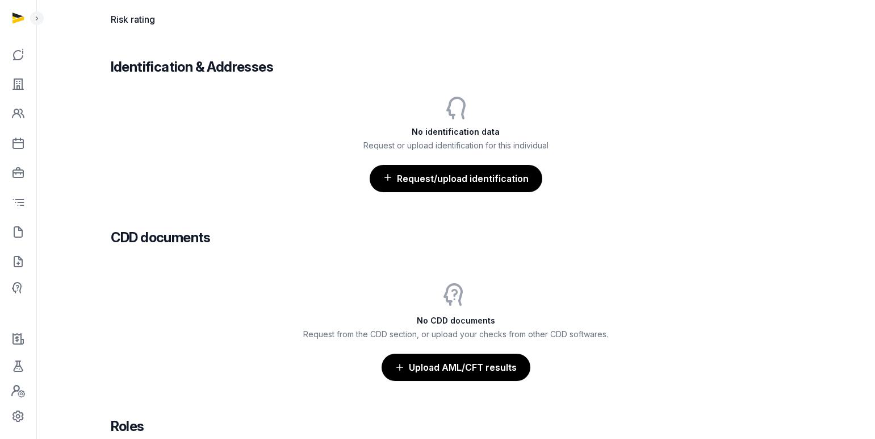
scroll to position [809, 0]
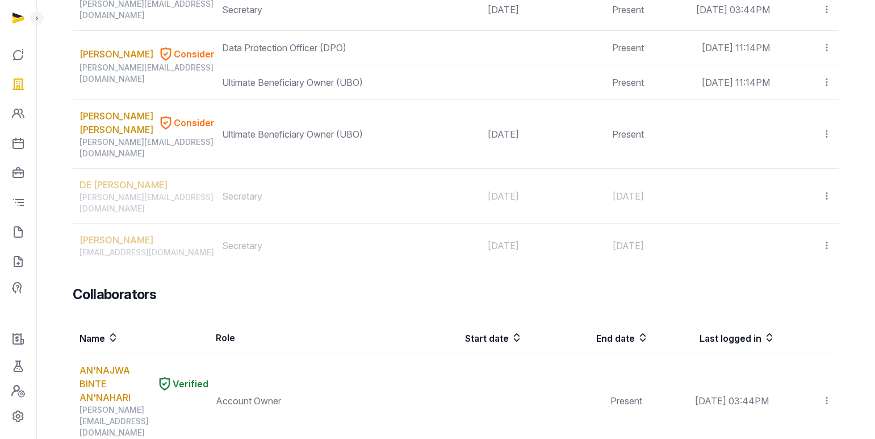
scroll to position [638, 0]
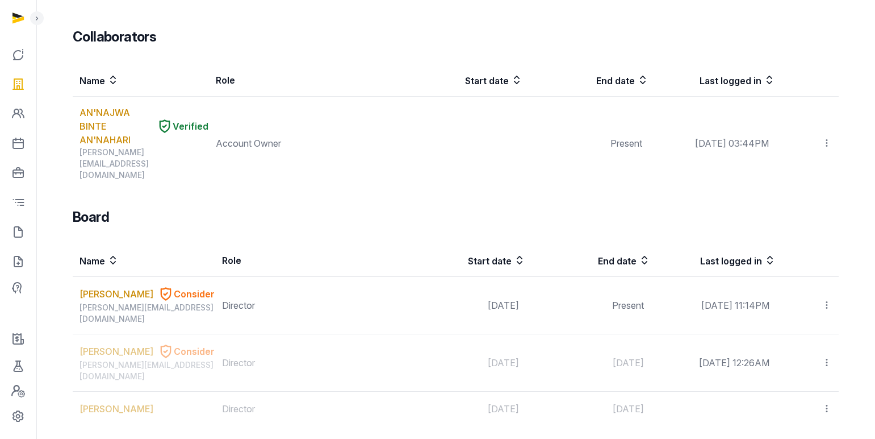
click at [93, 287] on link "[PERSON_NAME]" at bounding box center [117, 294] width 74 height 14
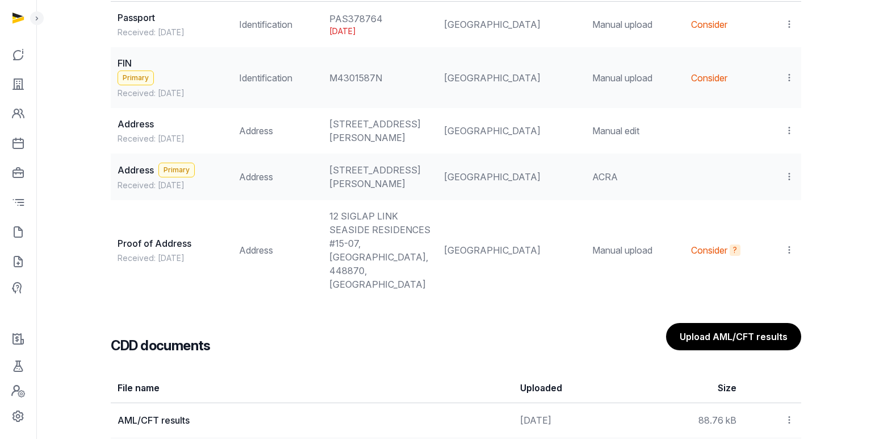
scroll to position [1010, 0]
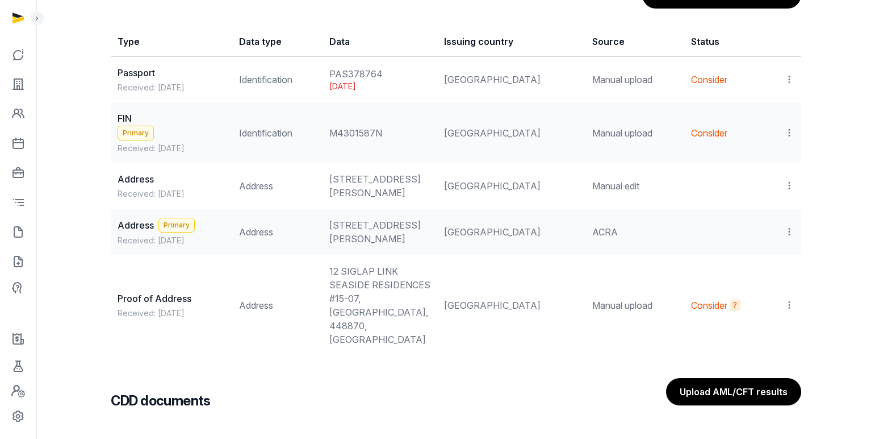
drag, startPoint x: 788, startPoint y: 130, endPoint x: 778, endPoint y: 141, distance: 15.3
click at [788, 130] on icon at bounding box center [789, 133] width 10 height 12
click at [744, 165] on div "View" at bounding box center [740, 163] width 110 height 23
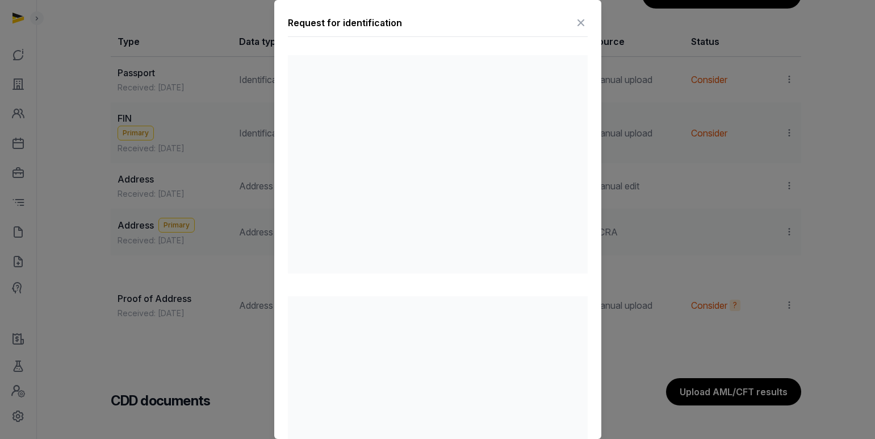
drag, startPoint x: 584, startPoint y: 20, endPoint x: 577, endPoint y: 19, distance: 7.4
click at [583, 20] on div "Request for identification First name GARCIA Last name GARCIA CARLOS Issuing co…" at bounding box center [437, 434] width 327 height 869
click at [577, 26] on icon at bounding box center [581, 23] width 14 height 18
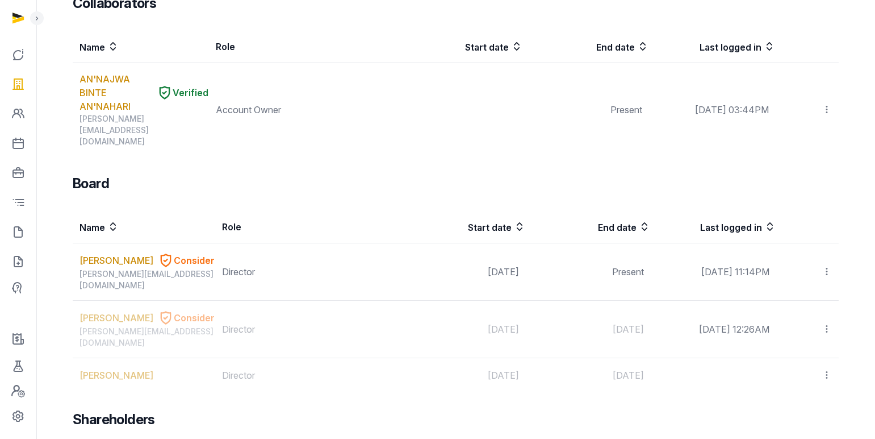
scroll to position [775, 0]
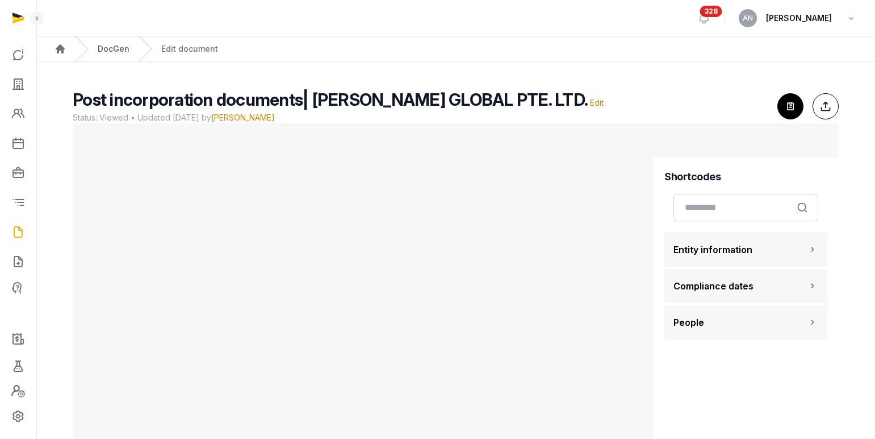
click at [126, 52] on link "DocGen" at bounding box center [114, 48] width 32 height 11
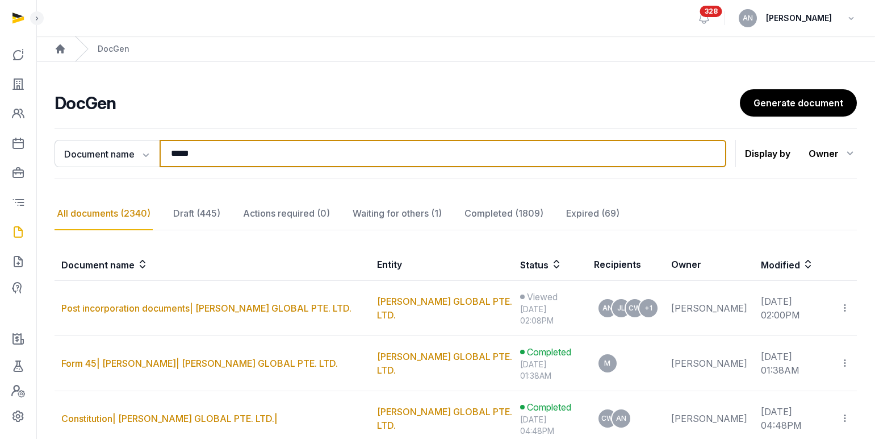
click at [192, 145] on input "*****" at bounding box center [443, 153] width 567 height 27
click at [192, 144] on input "*****" at bounding box center [443, 153] width 567 height 27
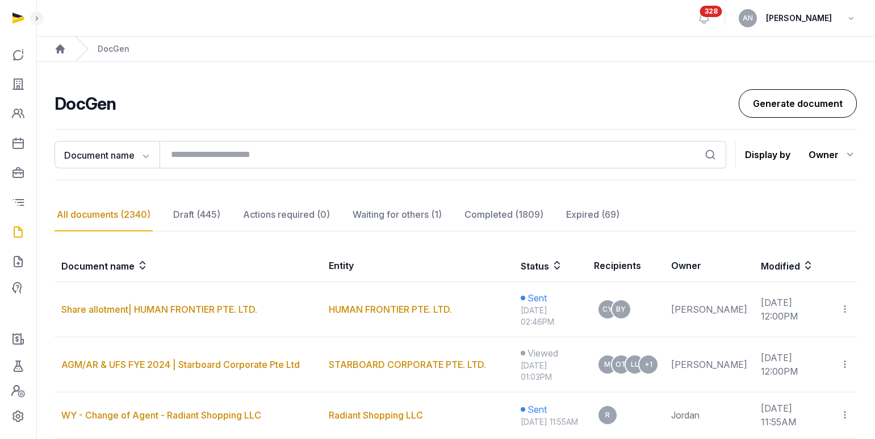
click at [764, 95] on link "Generate document" at bounding box center [798, 103] width 118 height 28
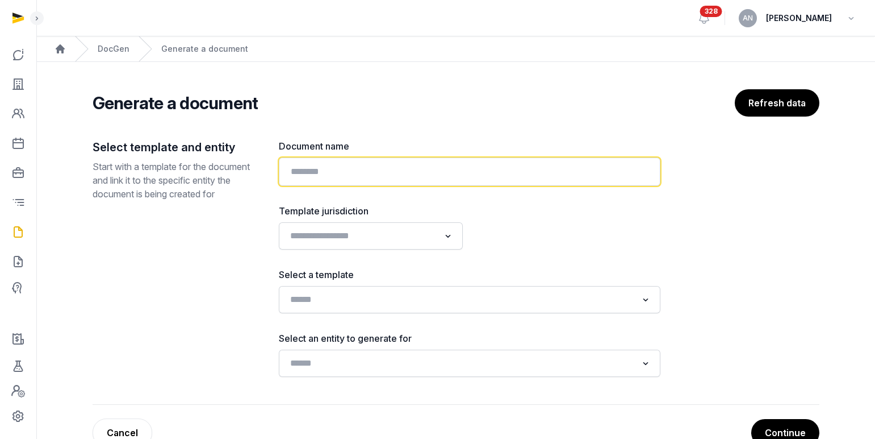
click at [297, 162] on input "text" at bounding box center [470, 171] width 382 height 28
paste input "**********"
paste input "text"
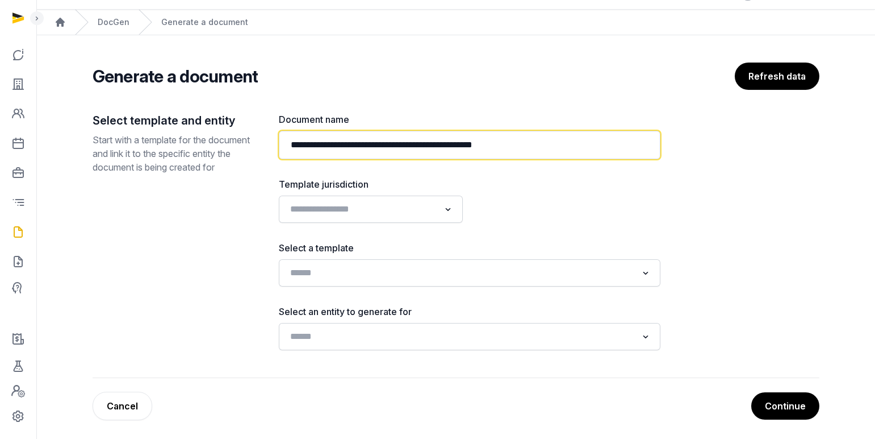
scroll to position [31, 0]
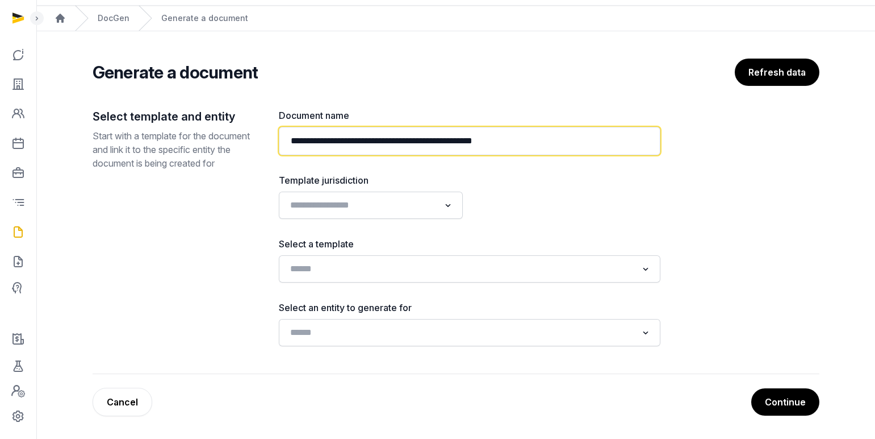
type input "**********"
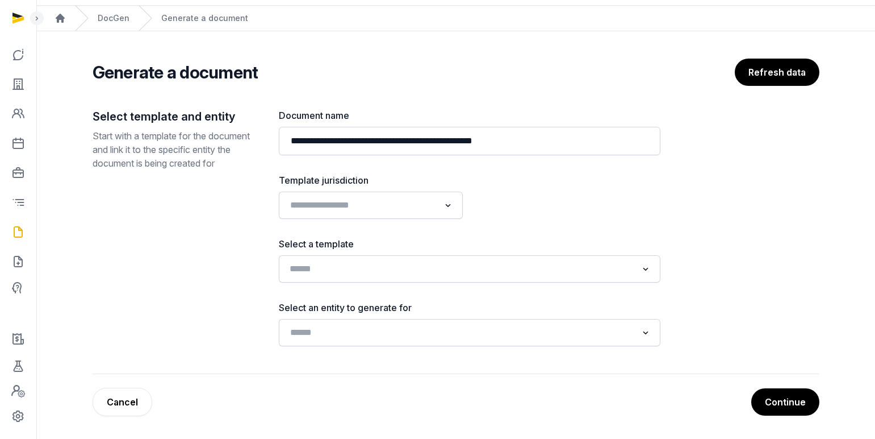
click at [440, 277] on div "Loading..." at bounding box center [470, 268] width 370 height 20
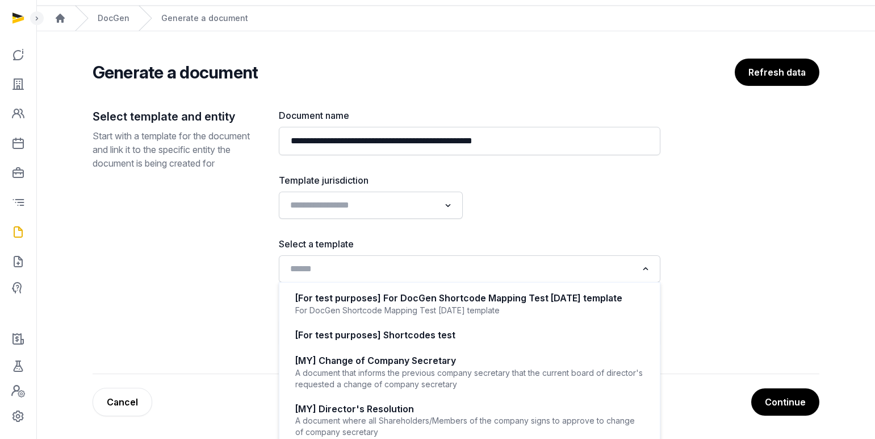
click at [401, 222] on div "**********" at bounding box center [470, 226] width 382 height 237
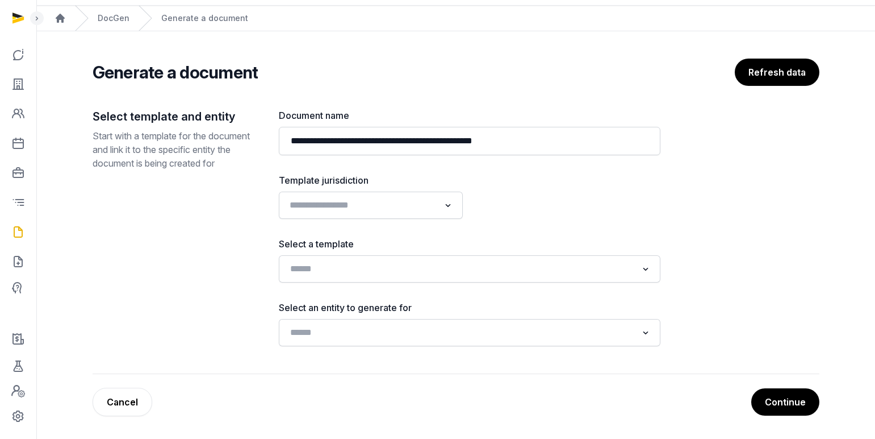
click at [401, 214] on div "Loading..." at bounding box center [371, 205] width 173 height 20
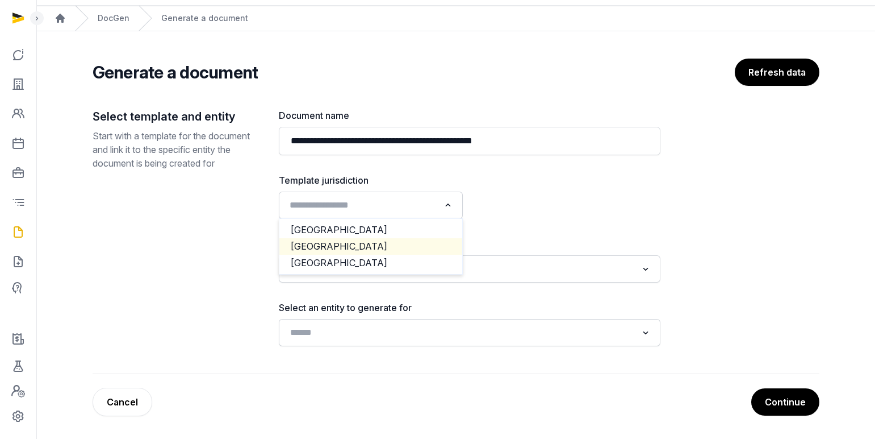
click at [358, 243] on li "[GEOGRAPHIC_DATA]" at bounding box center [370, 246] width 183 height 16
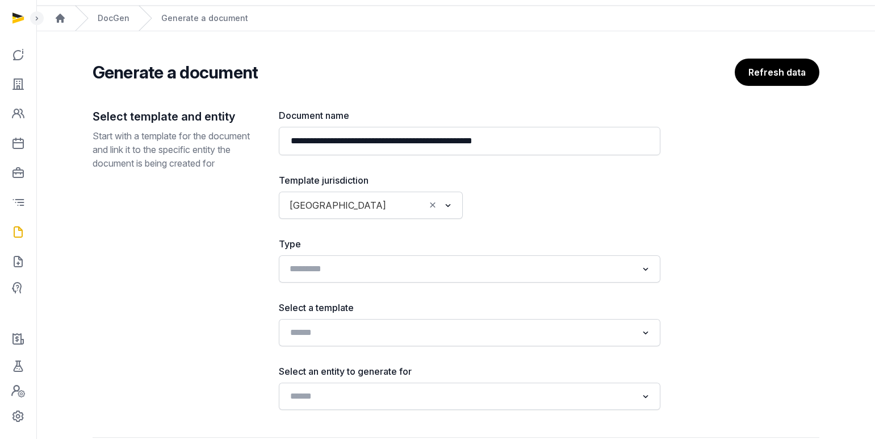
click at [353, 269] on input "Search for option" at bounding box center [462, 269] width 352 height 16
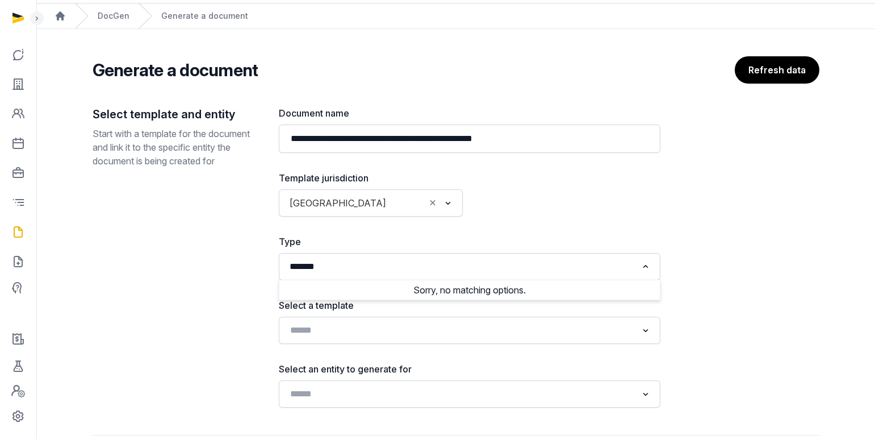
type input "*******"
click at [557, 225] on div "**********" at bounding box center [470, 256] width 382 height 301
click at [362, 255] on div "Loading..." at bounding box center [470, 266] width 382 height 27
click at [364, 268] on input "Search for option" at bounding box center [462, 266] width 352 height 16
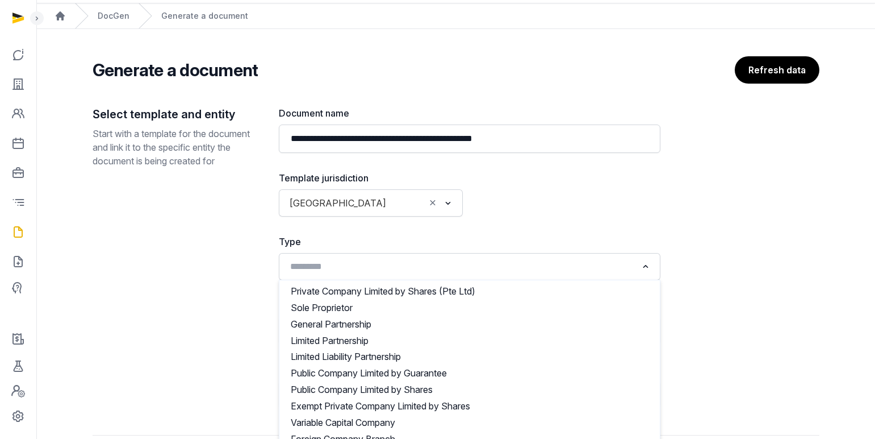
click at [550, 218] on div "**********" at bounding box center [470, 256] width 382 height 301
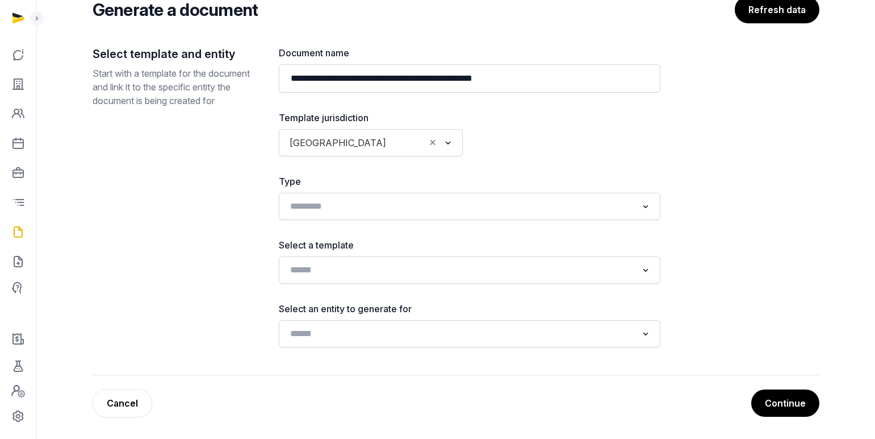
scroll to position [94, 0]
click at [340, 266] on input "Search for option" at bounding box center [462, 269] width 352 height 16
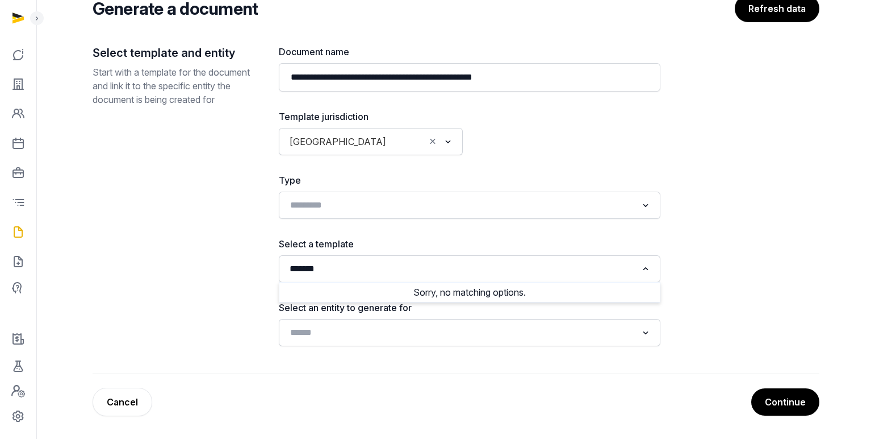
click at [370, 272] on input "*******" at bounding box center [462, 269] width 352 height 16
type input "*******"
click at [176, 276] on div "Select template and entity Start with a template for the document and link it t…" at bounding box center [177, 195] width 168 height 301
click at [343, 272] on input "Search for option" at bounding box center [462, 269] width 352 height 16
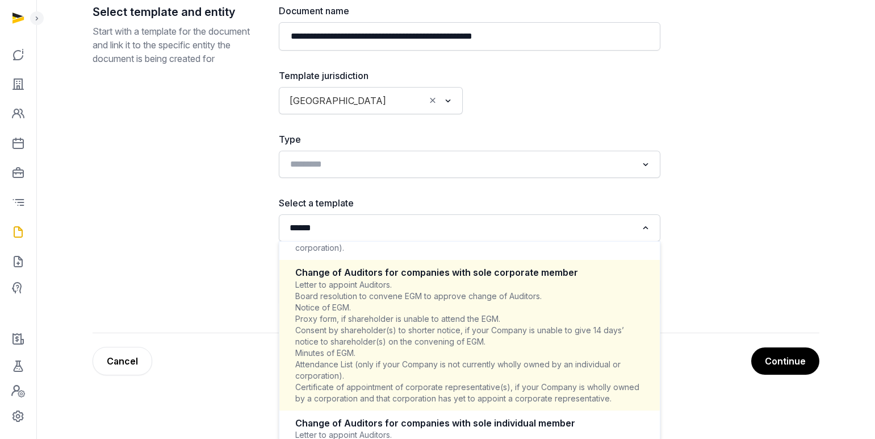
scroll to position [136, 0]
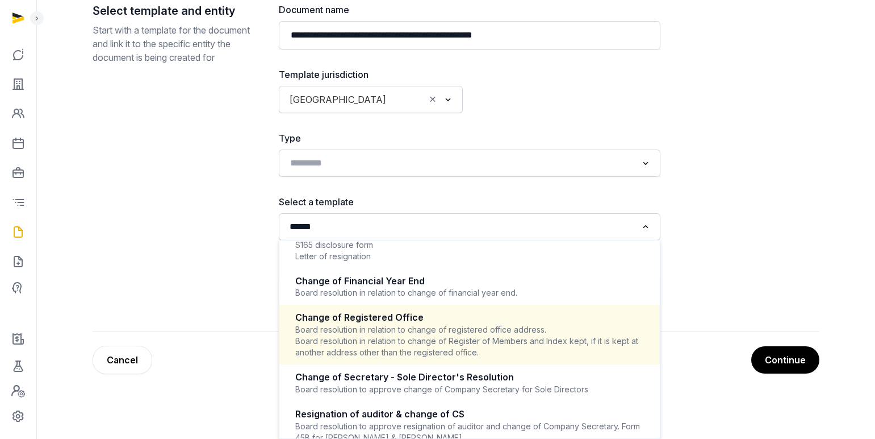
click at [421, 358] on div "Board resolution in relation to change of registered office address. Board reso…" at bounding box center [469, 341] width 349 height 34
type input "******"
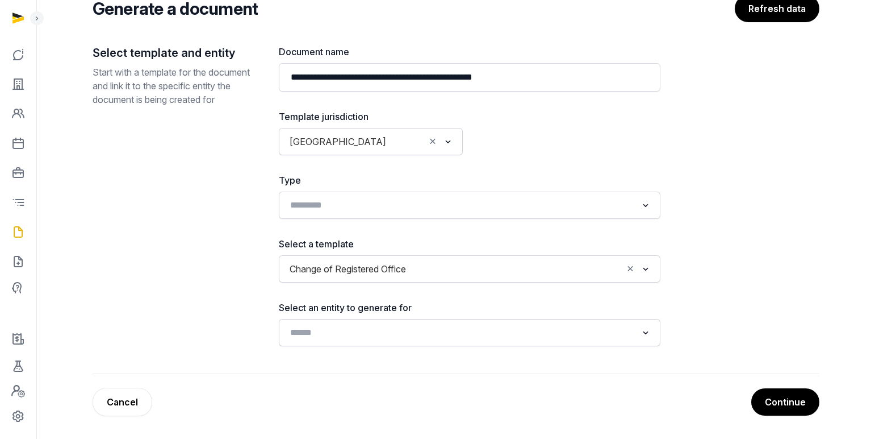
scroll to position [94, 0]
click at [355, 334] on input "Search for option" at bounding box center [462, 332] width 352 height 16
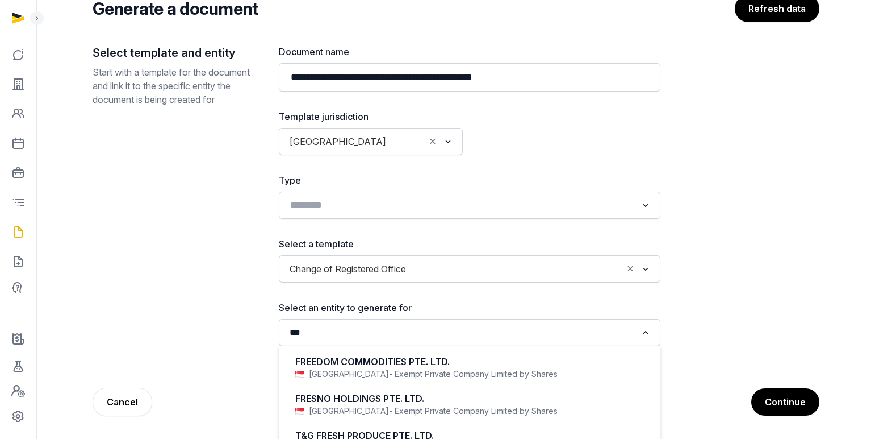
scroll to position [119, 0]
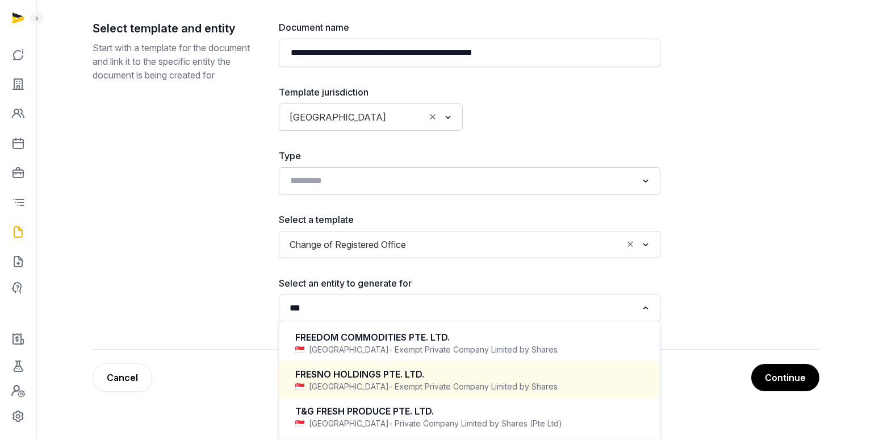
click at [402, 377] on div "FRESNO HOLDINGS PTE. LTD." at bounding box center [469, 374] width 349 height 13
type input "***"
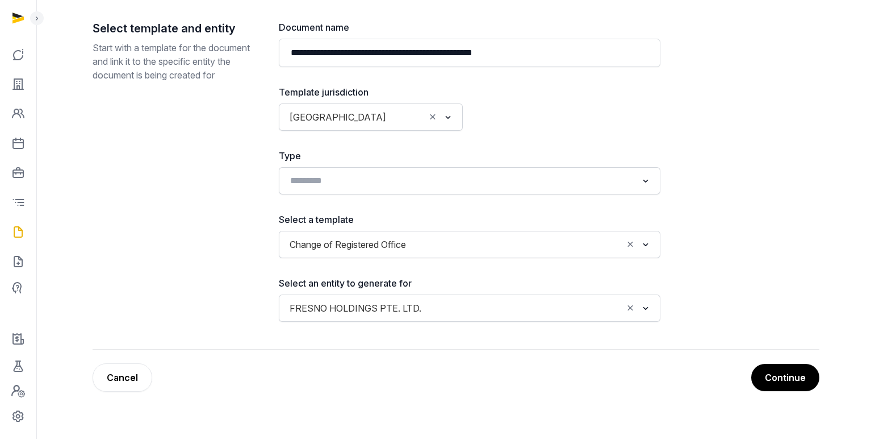
scroll to position [94, 0]
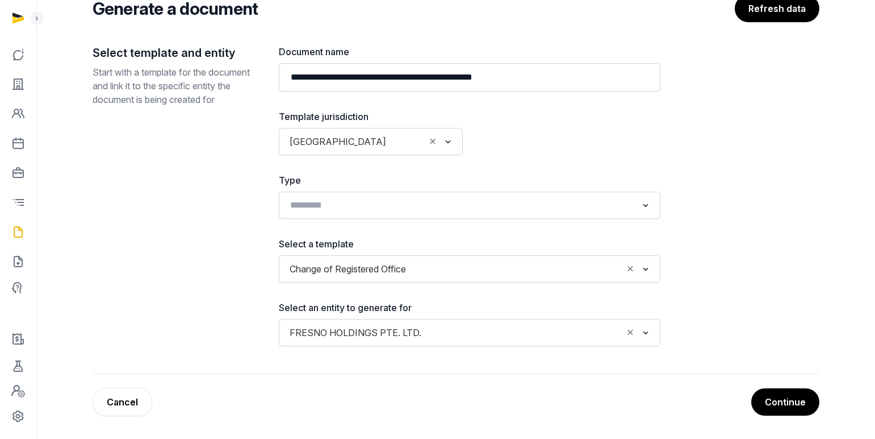
click at [768, 407] on button "Continue" at bounding box center [785, 401] width 68 height 27
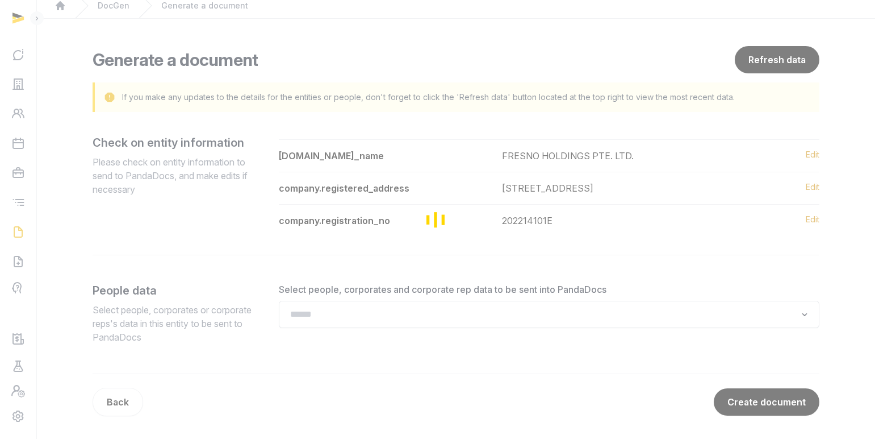
scroll to position [57, 0]
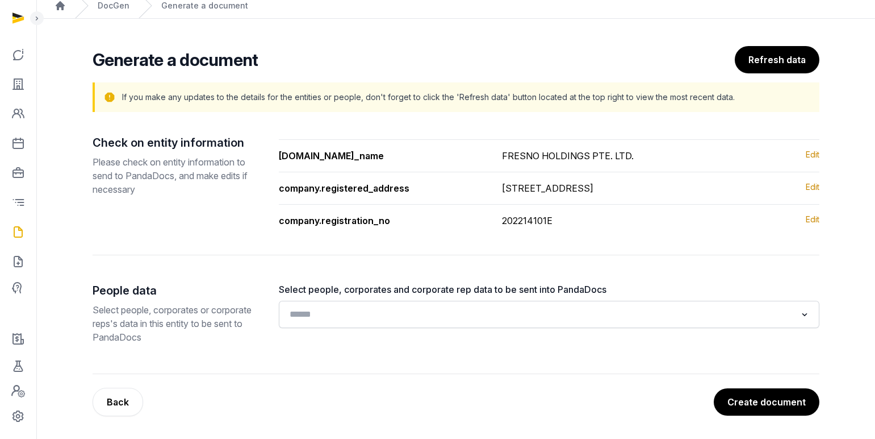
click at [420, 315] on input "Search for option" at bounding box center [541, 314] width 511 height 16
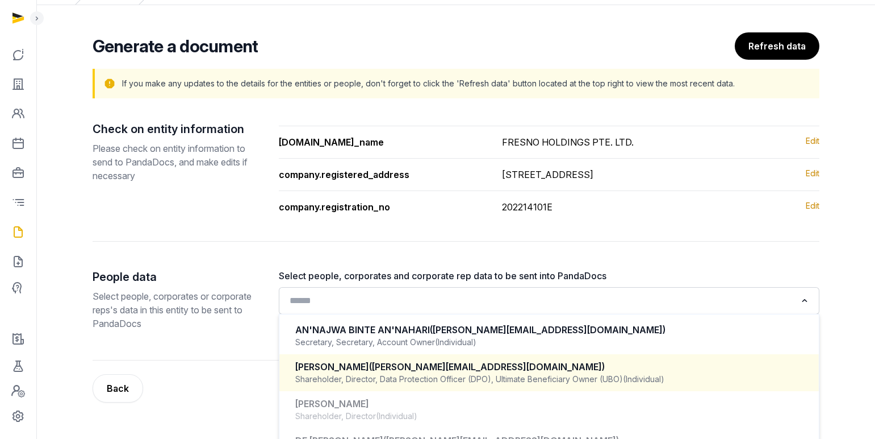
click at [402, 373] on div "[PERSON_NAME] ([PERSON_NAME][EMAIL_ADDRESS][DOMAIN_NAME])" at bounding box center [549, 366] width 508 height 13
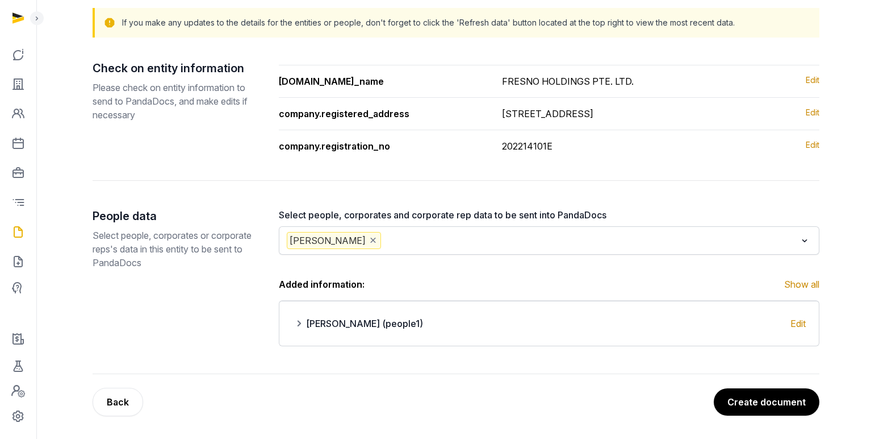
scroll to position [131, 0]
click at [754, 403] on button "Create document" at bounding box center [766, 401] width 107 height 28
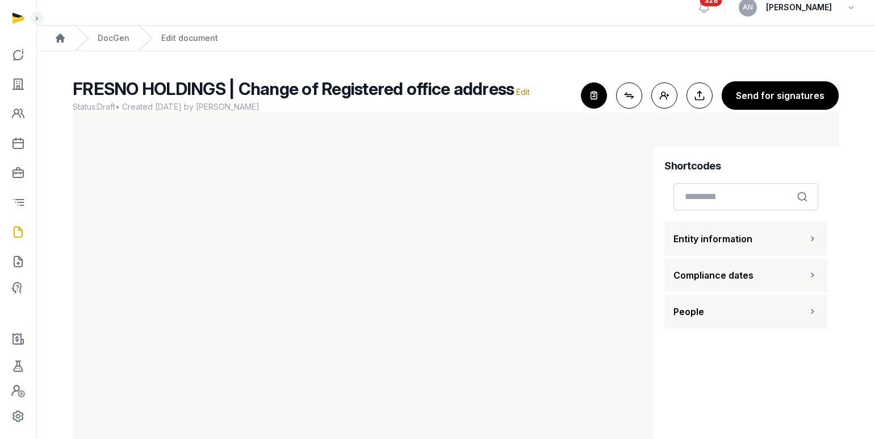
scroll to position [22, 0]
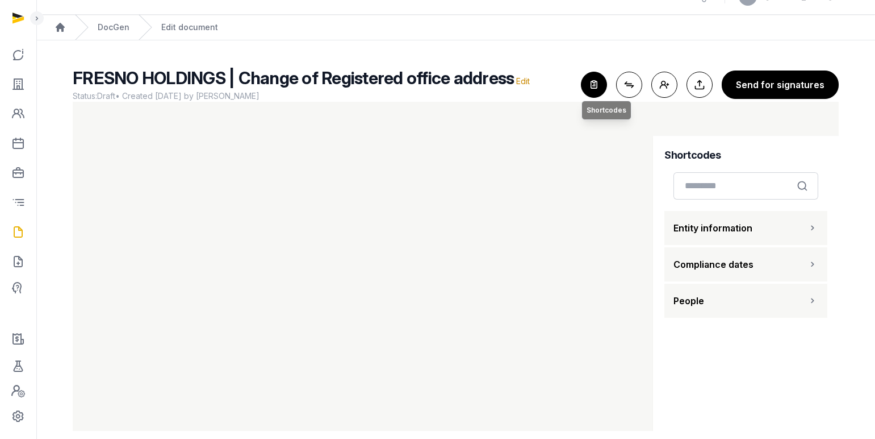
click at [598, 85] on icon "button" at bounding box center [594, 84] width 25 height 25
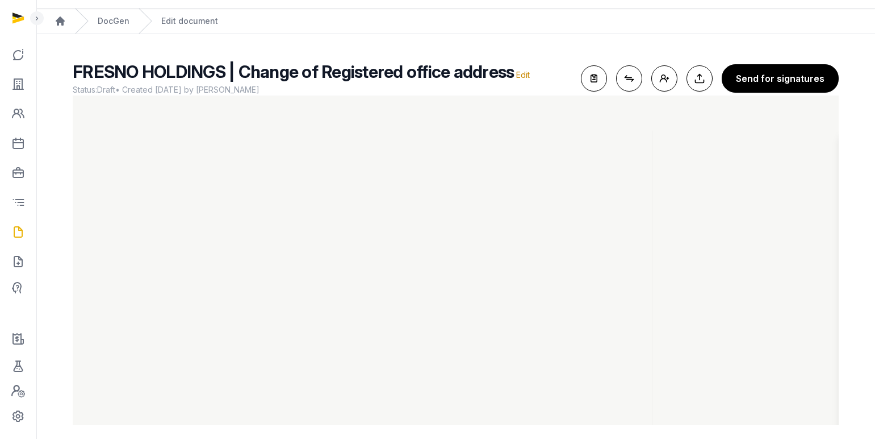
scroll to position [36, 0]
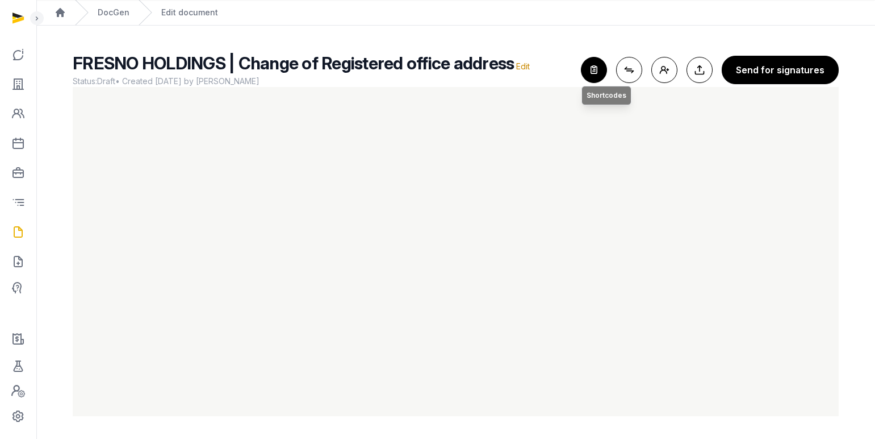
click at [601, 76] on icon "button" at bounding box center [594, 69] width 25 height 25
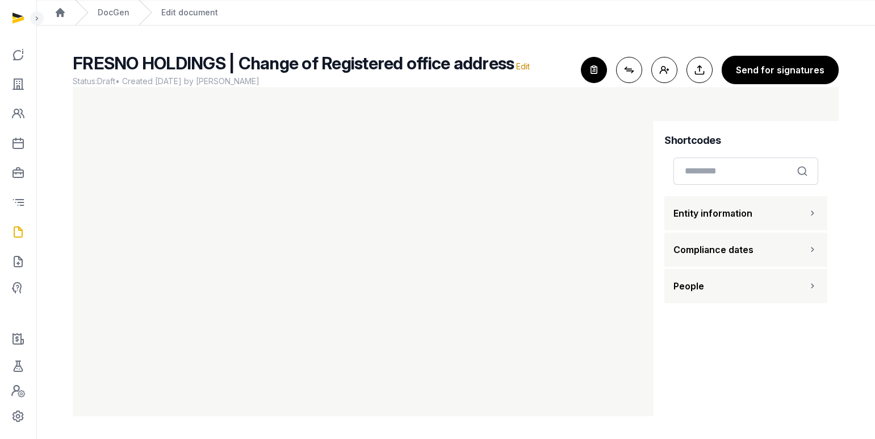
click at [736, 285] on button "People" at bounding box center [746, 286] width 163 height 34
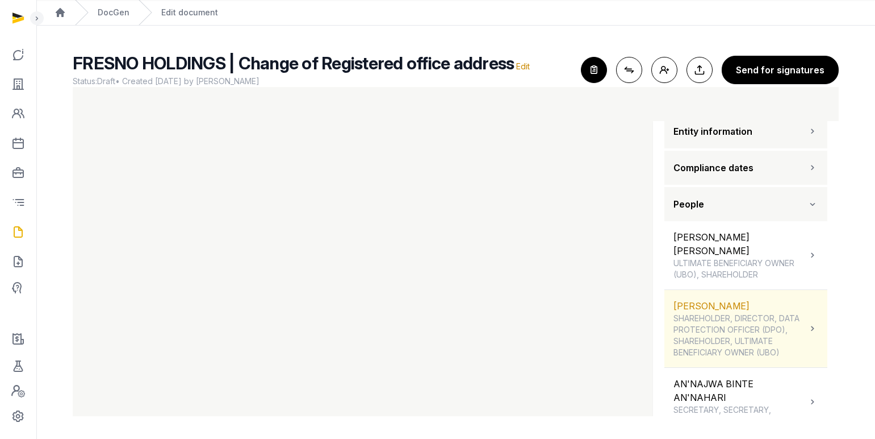
scroll to position [83, 0]
click at [736, 325] on span "SHAREHOLDER, DIRECTOR, DATA PROTECTION OFFICER (DPO), SHAREHOLDER, ULTIMATE BEN…" at bounding box center [740, 333] width 133 height 45
click at [746, 305] on div "[PERSON_NAME] SHAREHOLDER, DIRECTOR, DATA PROTECTION OFFICER (DPO), SHAREHOLDER…" at bounding box center [740, 326] width 133 height 59
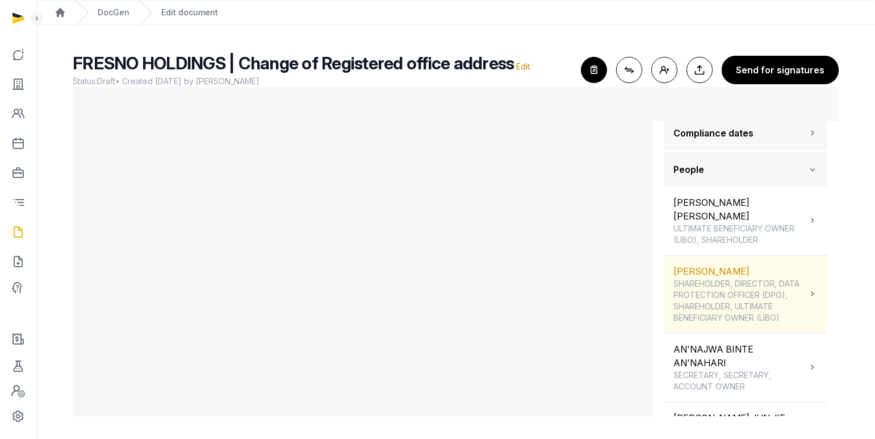
scroll to position [161, 0]
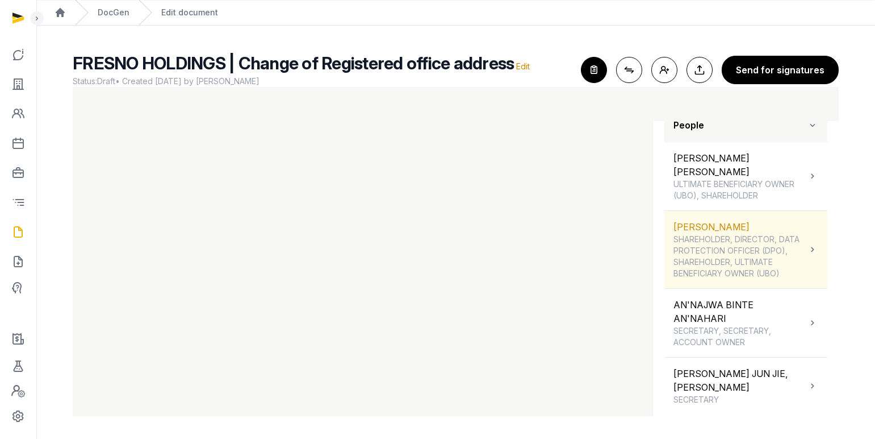
click at [750, 231] on div "[PERSON_NAME] SHAREHOLDER, DIRECTOR, DATA PROTECTION OFFICER (DPO), SHAREHOLDER…" at bounding box center [740, 249] width 133 height 59
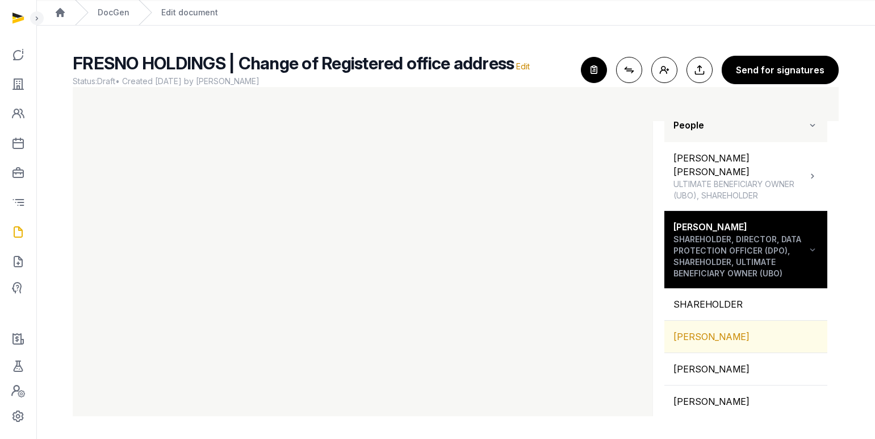
click at [705, 340] on div "[PERSON_NAME]" at bounding box center [746, 336] width 163 height 32
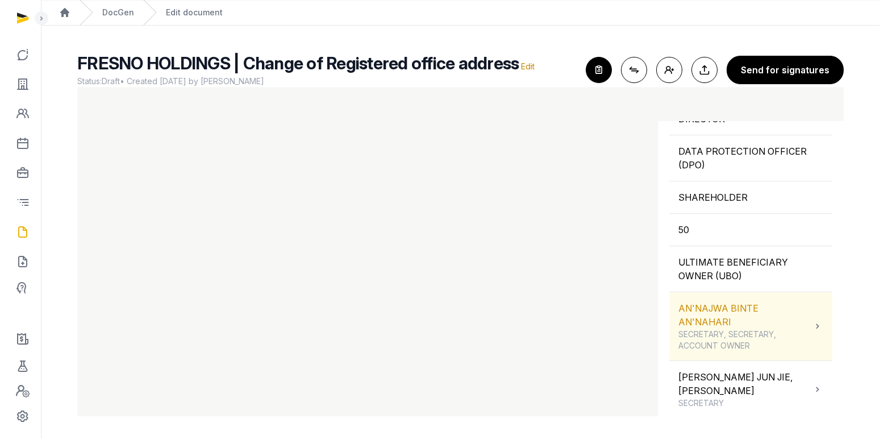
scroll to position [746, 0]
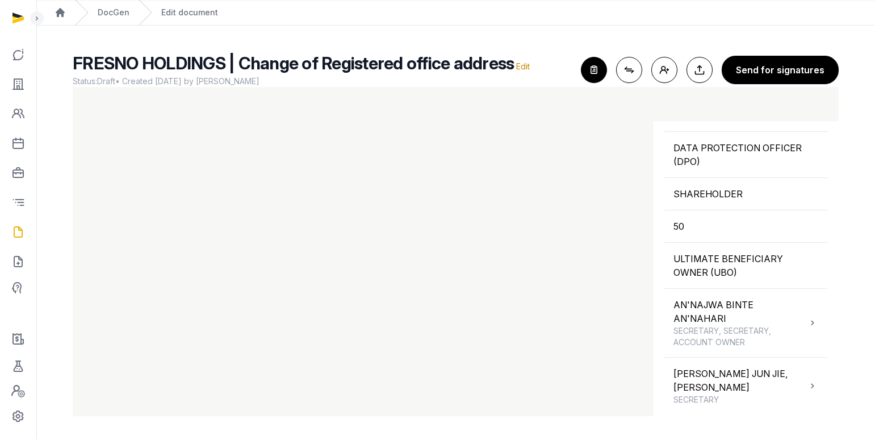
click at [791, 73] on button "Send for signatures" at bounding box center [780, 70] width 117 height 28
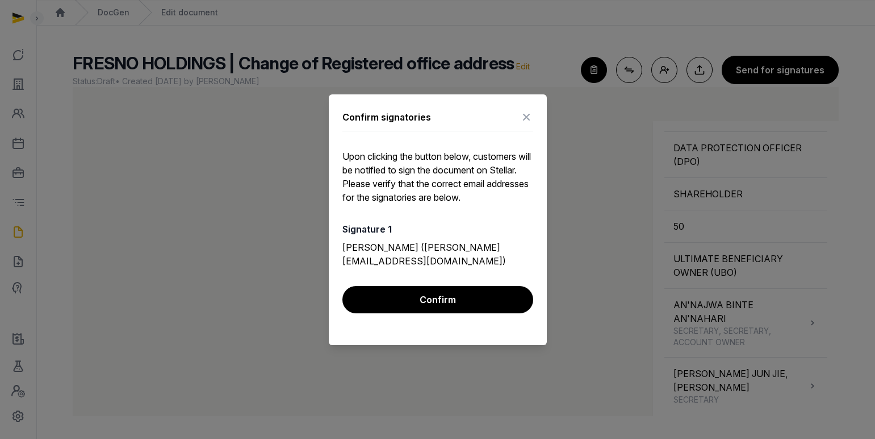
click at [523, 116] on icon at bounding box center [527, 117] width 14 height 18
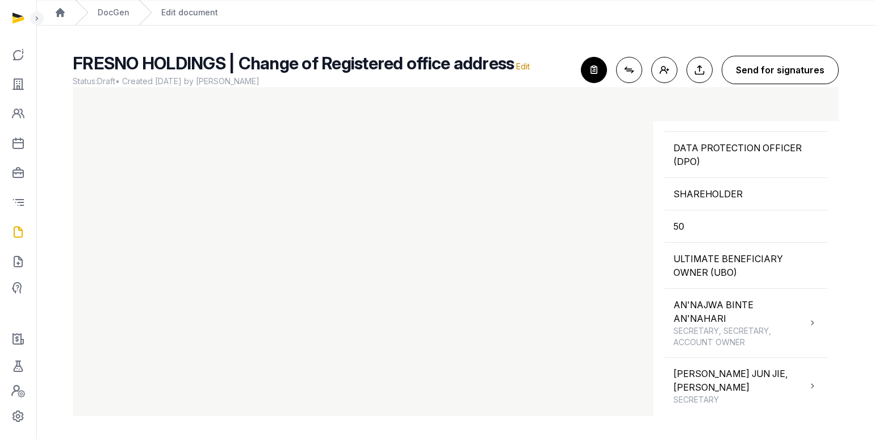
click at [766, 74] on button "Send for signatures" at bounding box center [780, 70] width 117 height 28
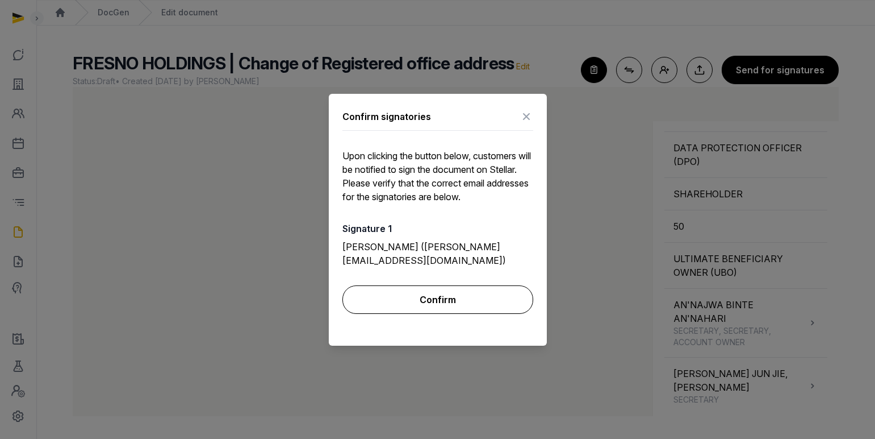
click at [436, 309] on button "Confirm" at bounding box center [438, 299] width 191 height 28
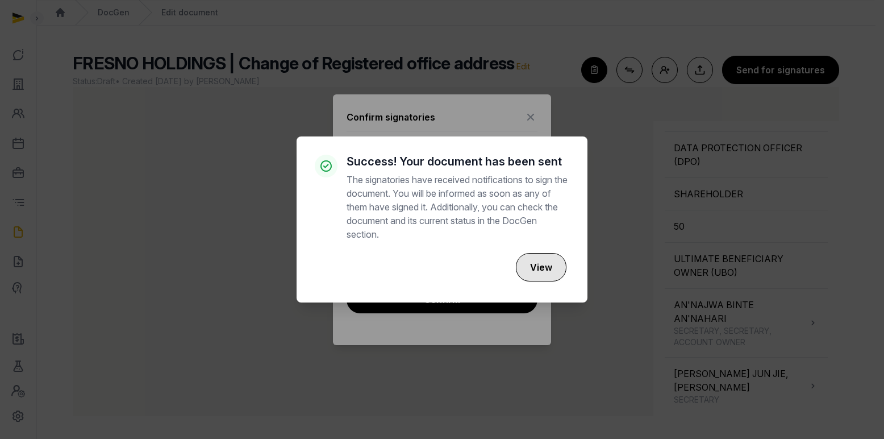
click at [532, 276] on button "View" at bounding box center [541, 267] width 51 height 28
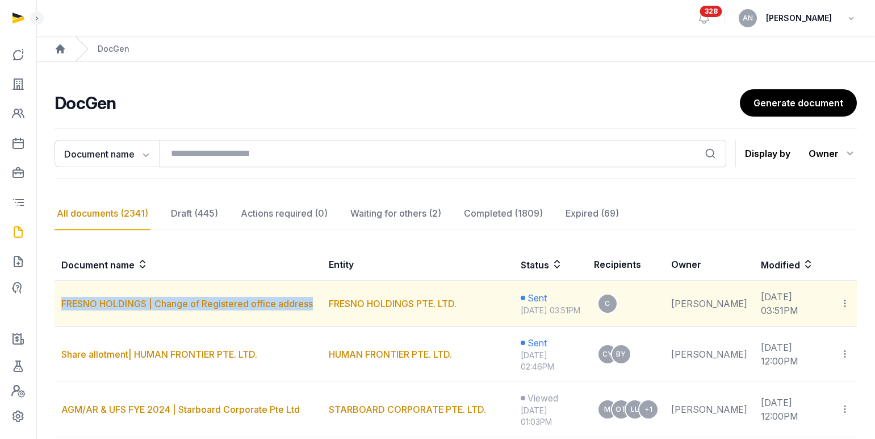
drag, startPoint x: 57, startPoint y: 310, endPoint x: 313, endPoint y: 313, distance: 255.6
click at [313, 313] on td "FRESNO HOLDINGS | Change of Registered office address" at bounding box center [189, 304] width 268 height 46
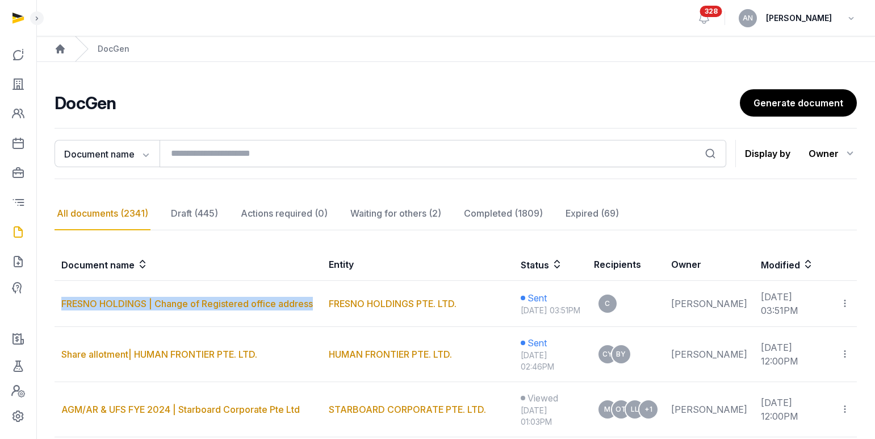
copy link "FRESNO HOLDINGS | Change of Registered office address"
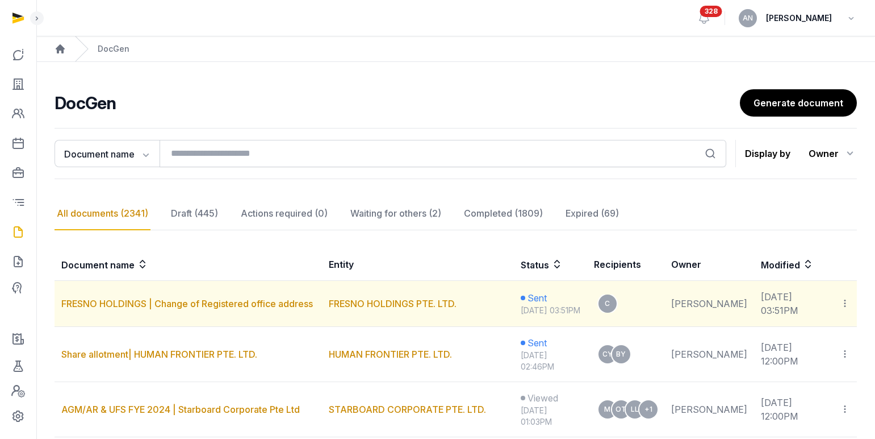
click at [854, 307] on td "Copy links Move to completed [GEOGRAPHIC_DATA]" at bounding box center [845, 304] width 24 height 46
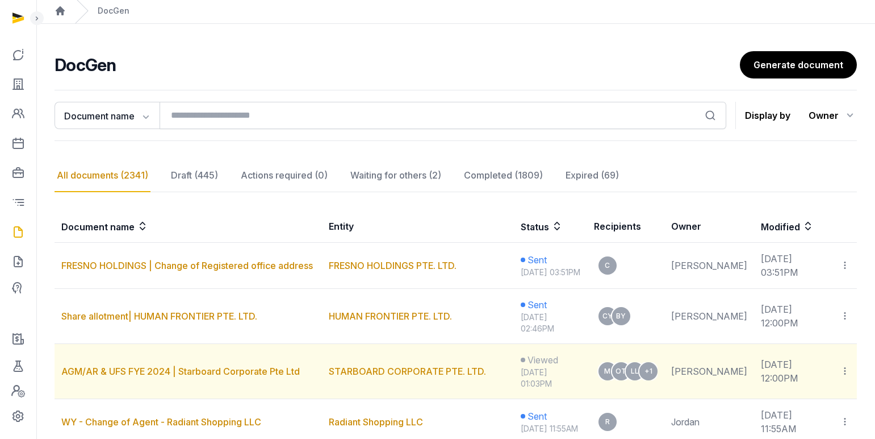
scroll to position [96, 0]
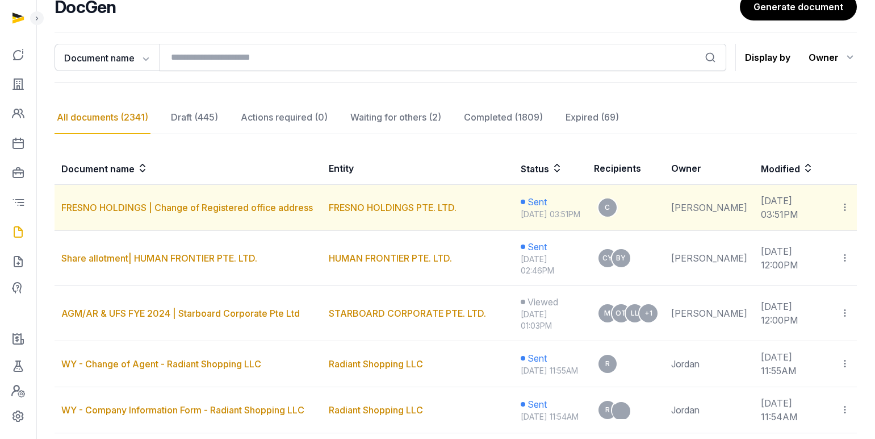
click at [847, 210] on icon at bounding box center [845, 207] width 10 height 12
click at [837, 245] on div "Copy links" at bounding box center [799, 238] width 80 height 14
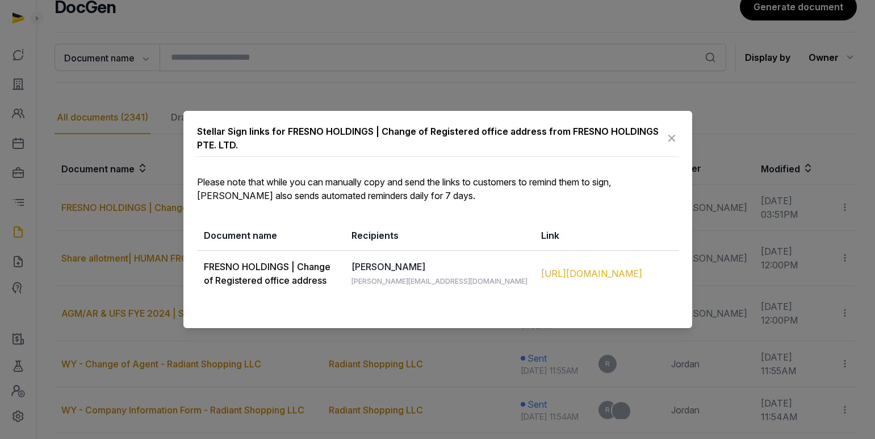
click at [629, 274] on div "[URL][DOMAIN_NAME]" at bounding box center [606, 273] width 131 height 14
click at [670, 135] on icon at bounding box center [672, 138] width 14 height 18
